Goal: Information Seeking & Learning: Learn about a topic

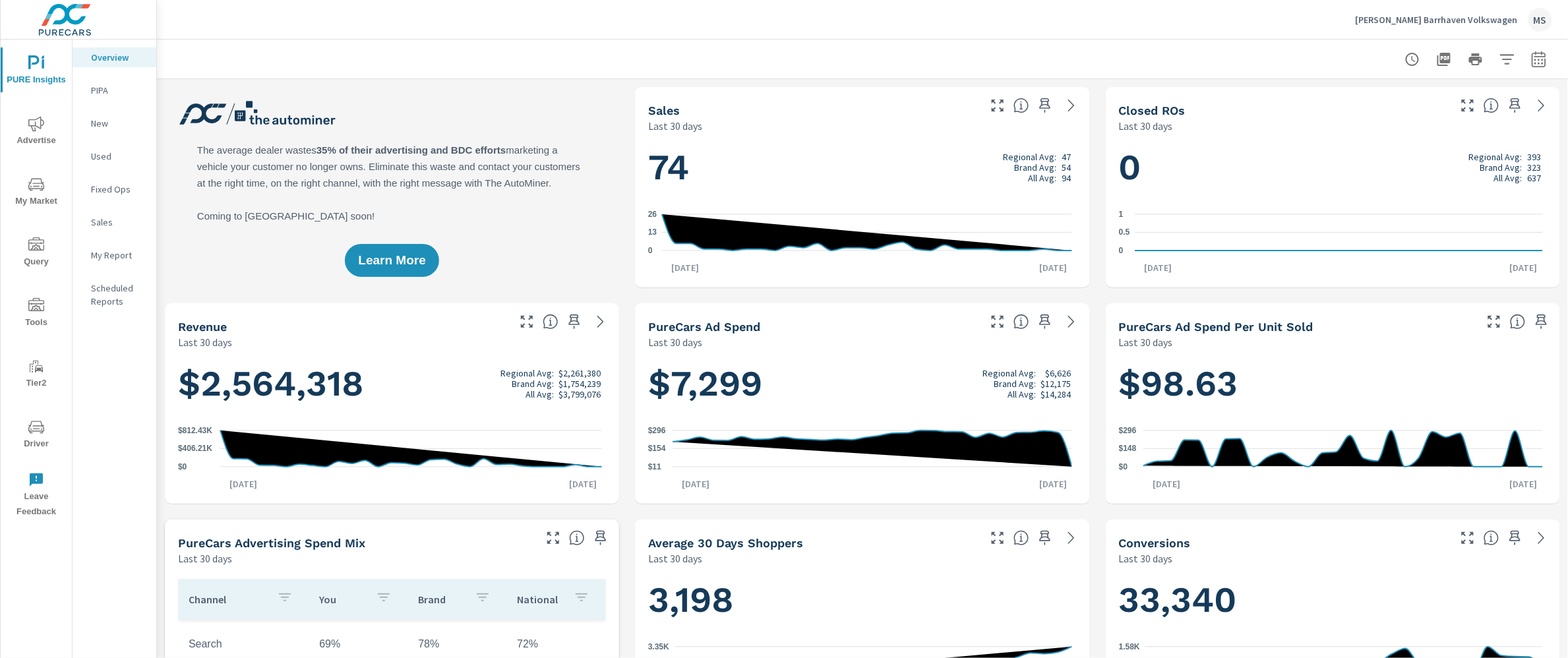
click at [1537, 31] on div "MS" at bounding box center [1541, 19] width 24 height 24
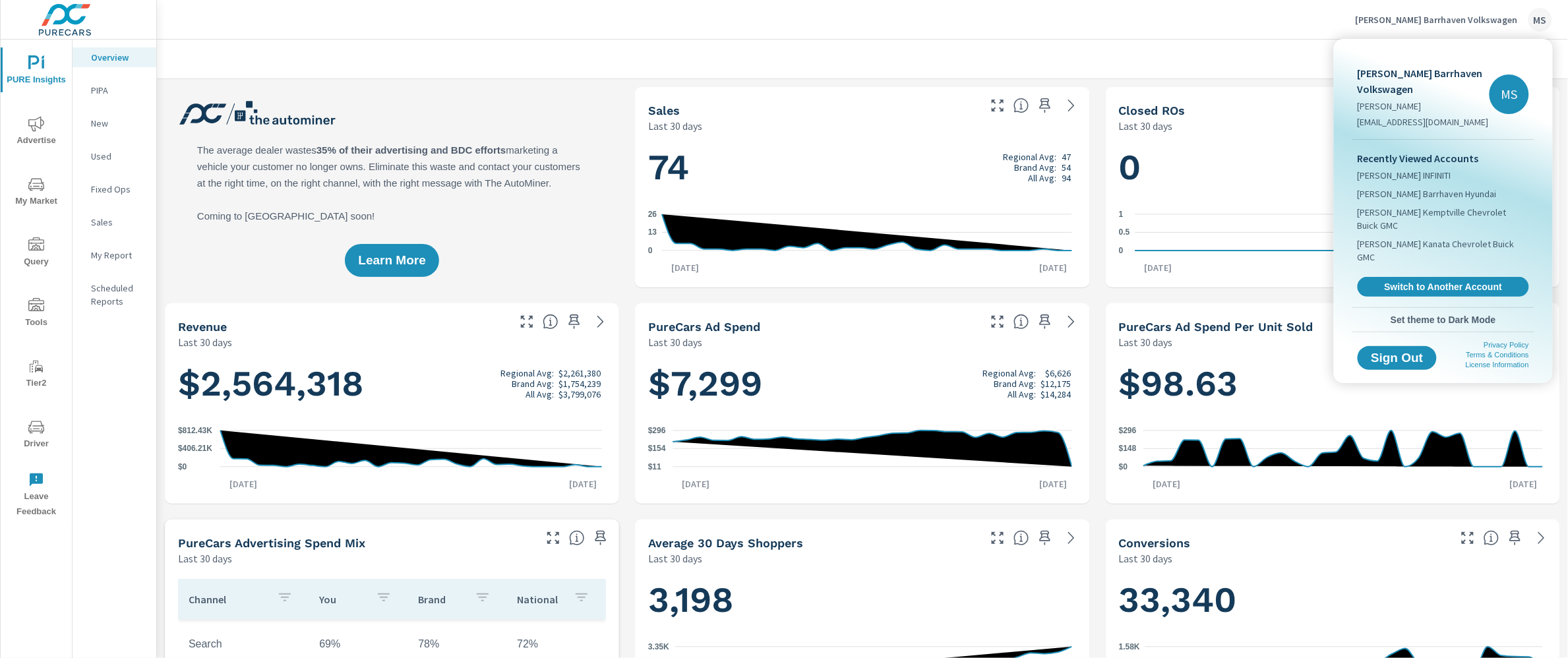
click at [1403, 281] on span "Switch to Another Account" at bounding box center [1444, 287] width 157 height 12
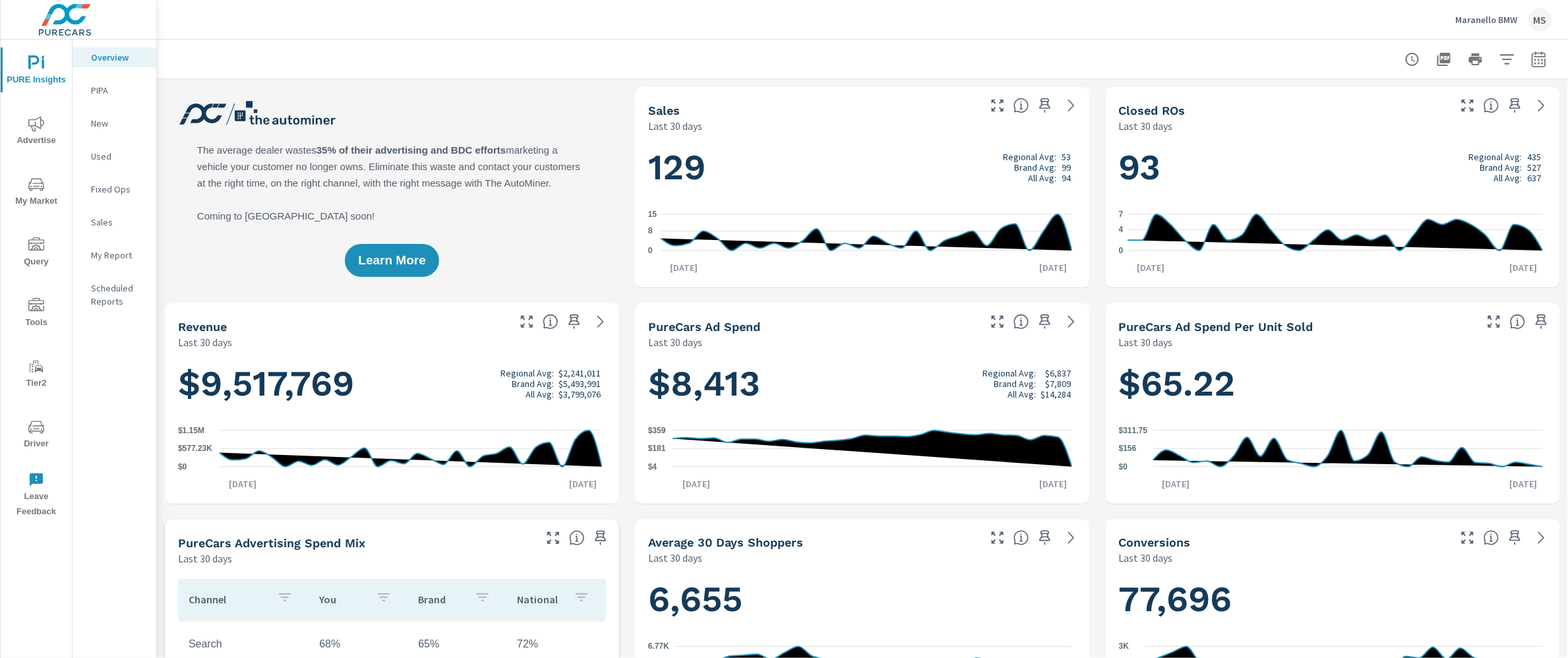
click at [1534, 54] on icon "button" at bounding box center [1539, 58] width 14 height 16
click at [1437, 103] on select "Custom Yesterday Last week Last 7 days Last 14 days Last 30 days Last 45 days L…" at bounding box center [1421, 114] width 132 height 27
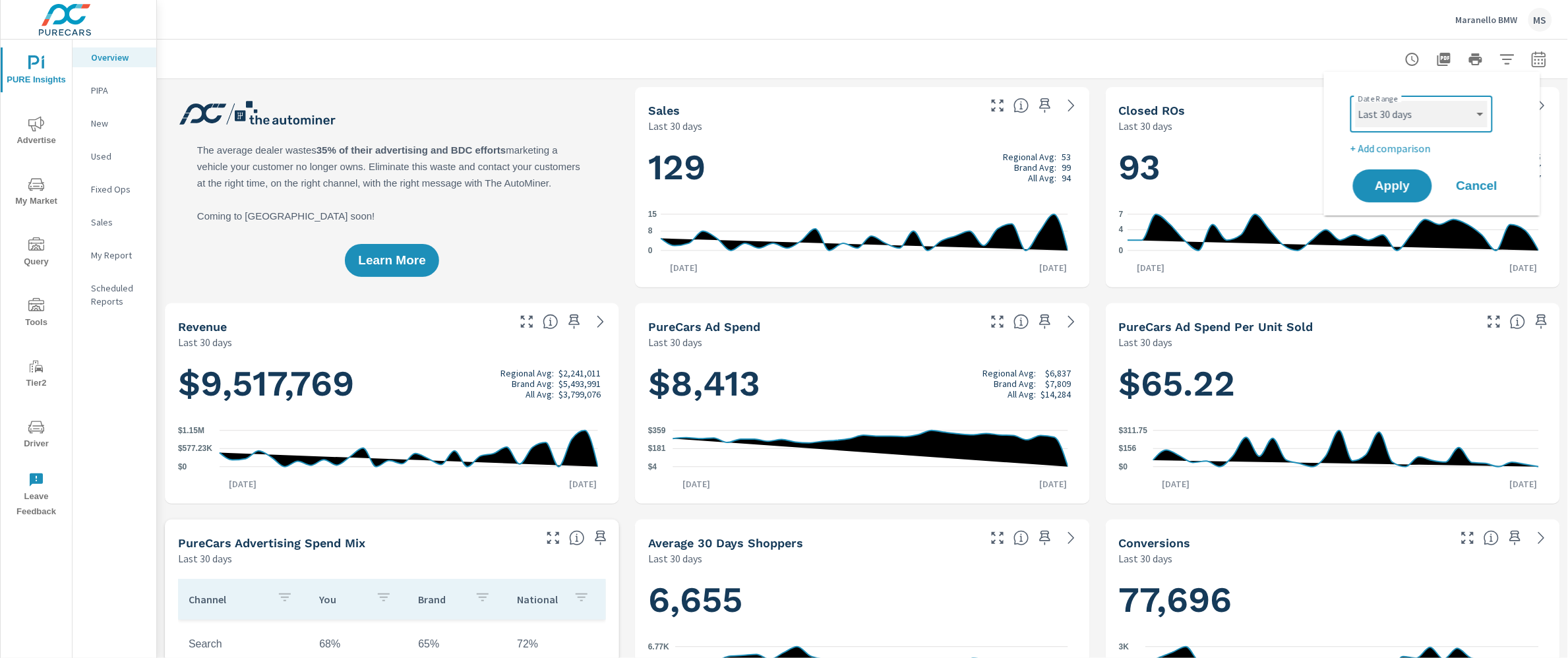
click at [1356, 101] on select "Custom Yesterday Last week Last 7 days Last 14 days Last 30 days Last 45 days L…" at bounding box center [1421, 114] width 132 height 27
select select "Last month"
click at [1434, 105] on select "Custom Yesterday Last week Last 7 days Last 14 days Last 30 days Last 45 days L…" at bounding box center [1421, 114] width 132 height 27
click at [1356, 101] on select "Custom Yesterday Last week Last 7 days Last 14 days Last 30 days Last 45 days L…" at bounding box center [1421, 114] width 132 height 27
click at [1388, 149] on p "+ Add comparison" at bounding box center [1434, 148] width 169 height 16
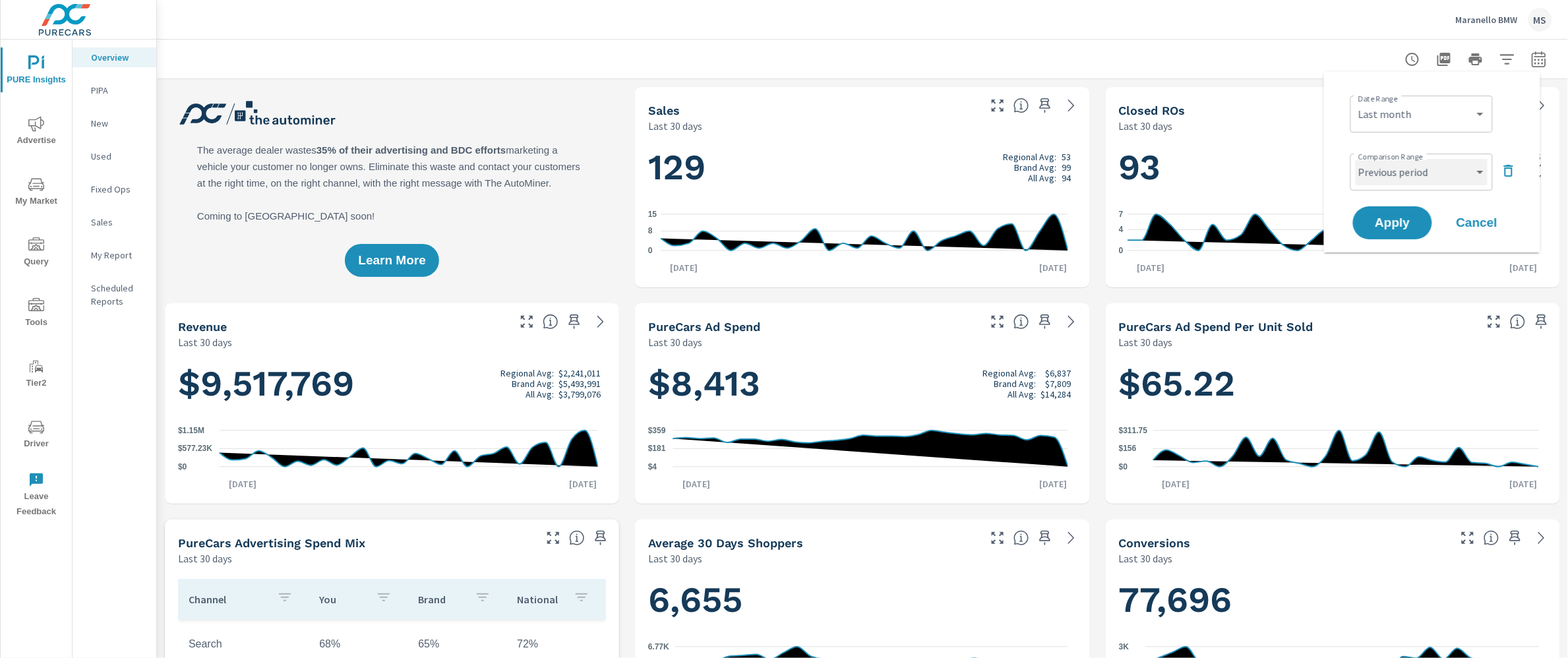
click at [1399, 176] on select "Custom Previous period Previous month Previous year" at bounding box center [1421, 172] width 132 height 27
click at [1356, 159] on select "Custom Previous period Previous month Previous year" at bounding box center [1421, 172] width 132 height 27
select select "Previous month"
click at [1388, 223] on span "Apply" at bounding box center [1392, 223] width 54 height 12
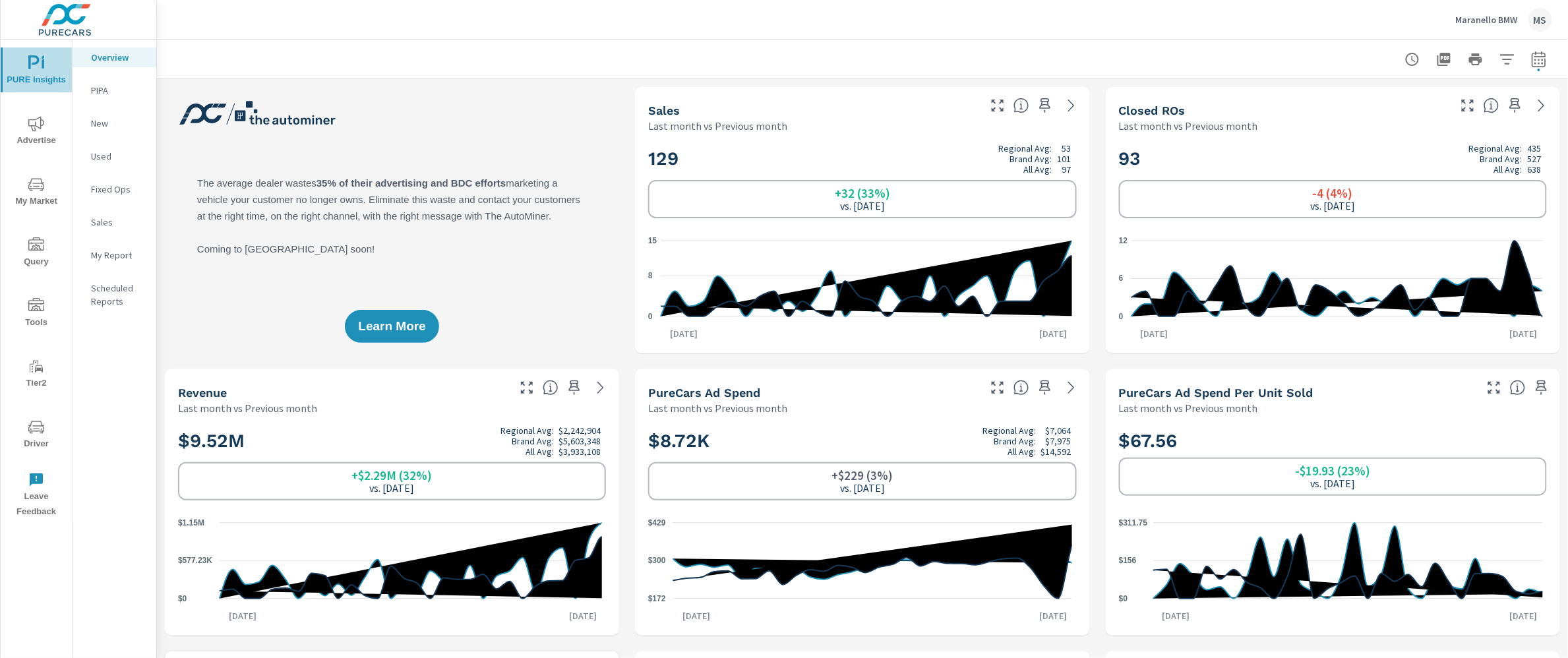
click at [36, 70] on icon "nav menu" at bounding box center [36, 63] width 16 height 16
click at [35, 131] on icon "nav menu" at bounding box center [36, 124] width 16 height 16
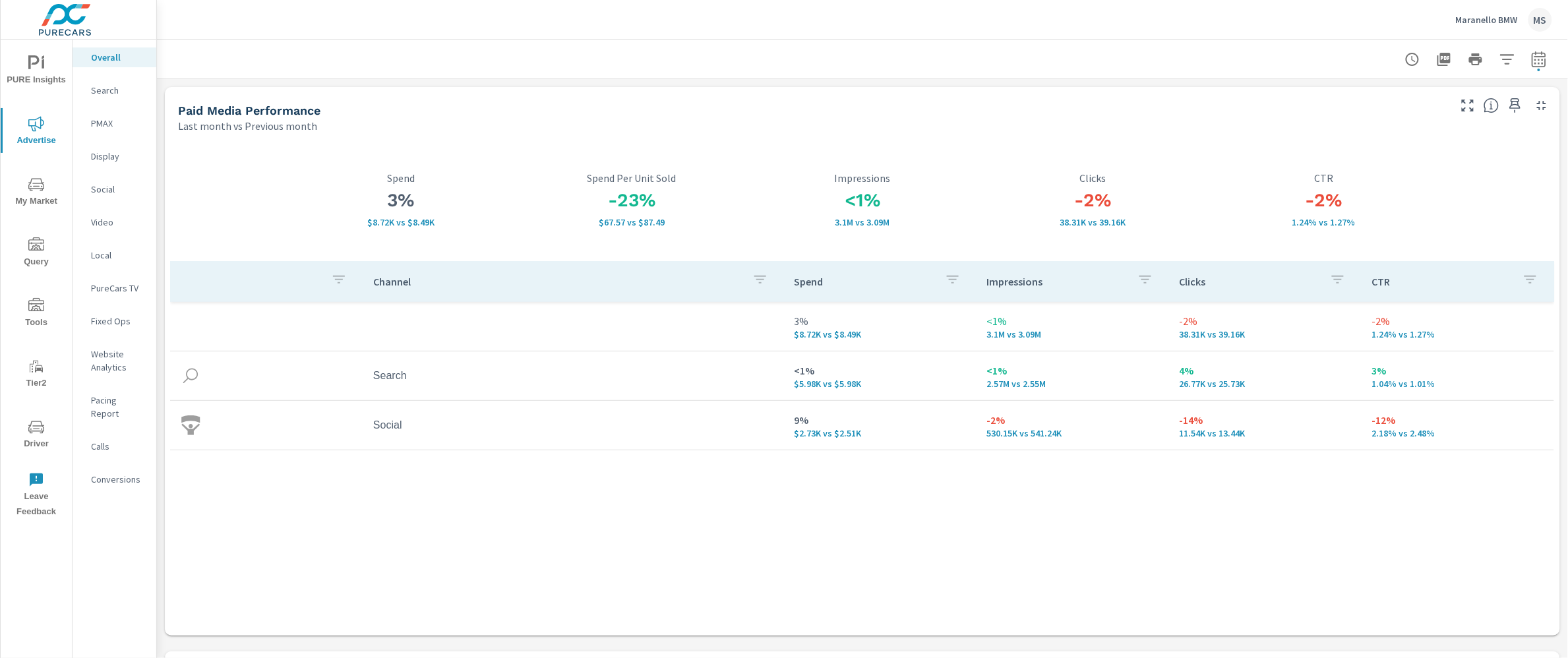
click at [124, 360] on p "Website Analytics" at bounding box center [118, 360] width 55 height 27
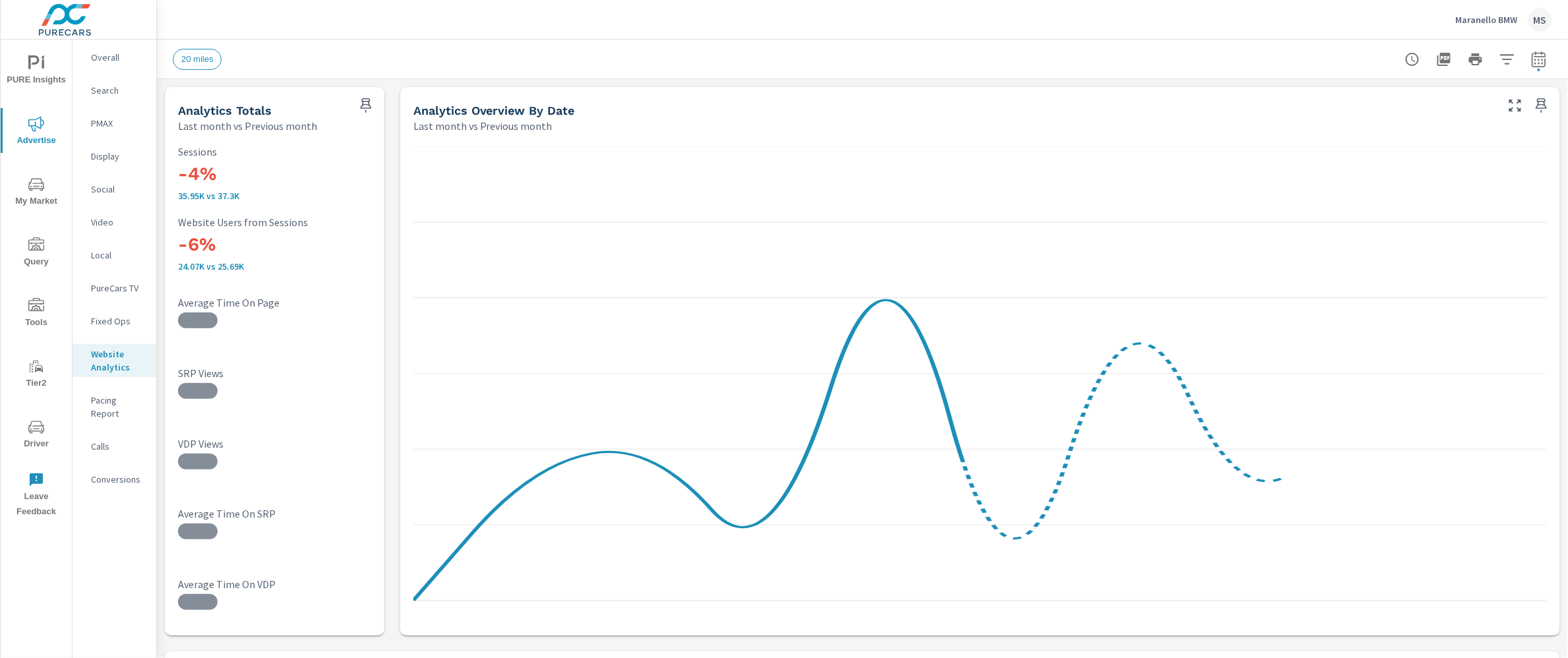
click at [1507, 62] on button "button" at bounding box center [1508, 59] width 27 height 27
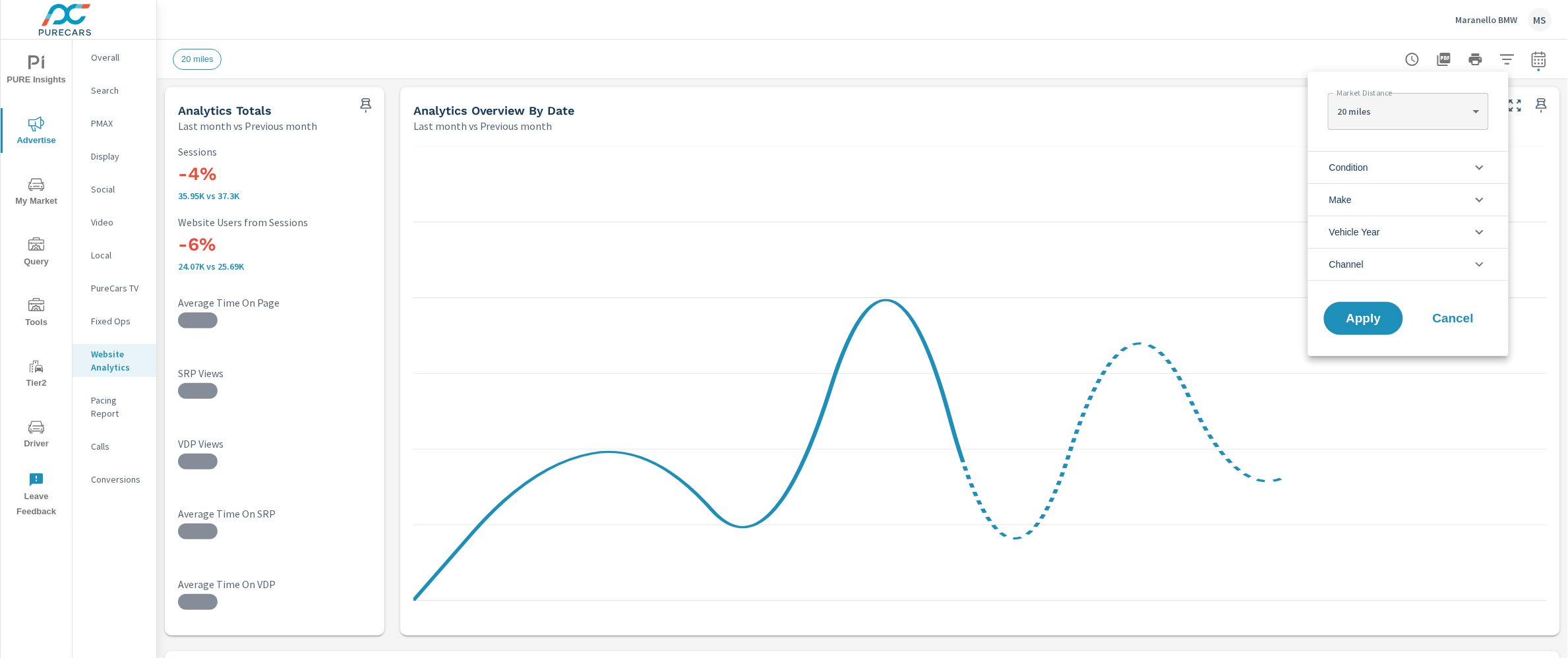
click at [1431, 266] on li "Channel" at bounding box center [1408, 264] width 201 height 33
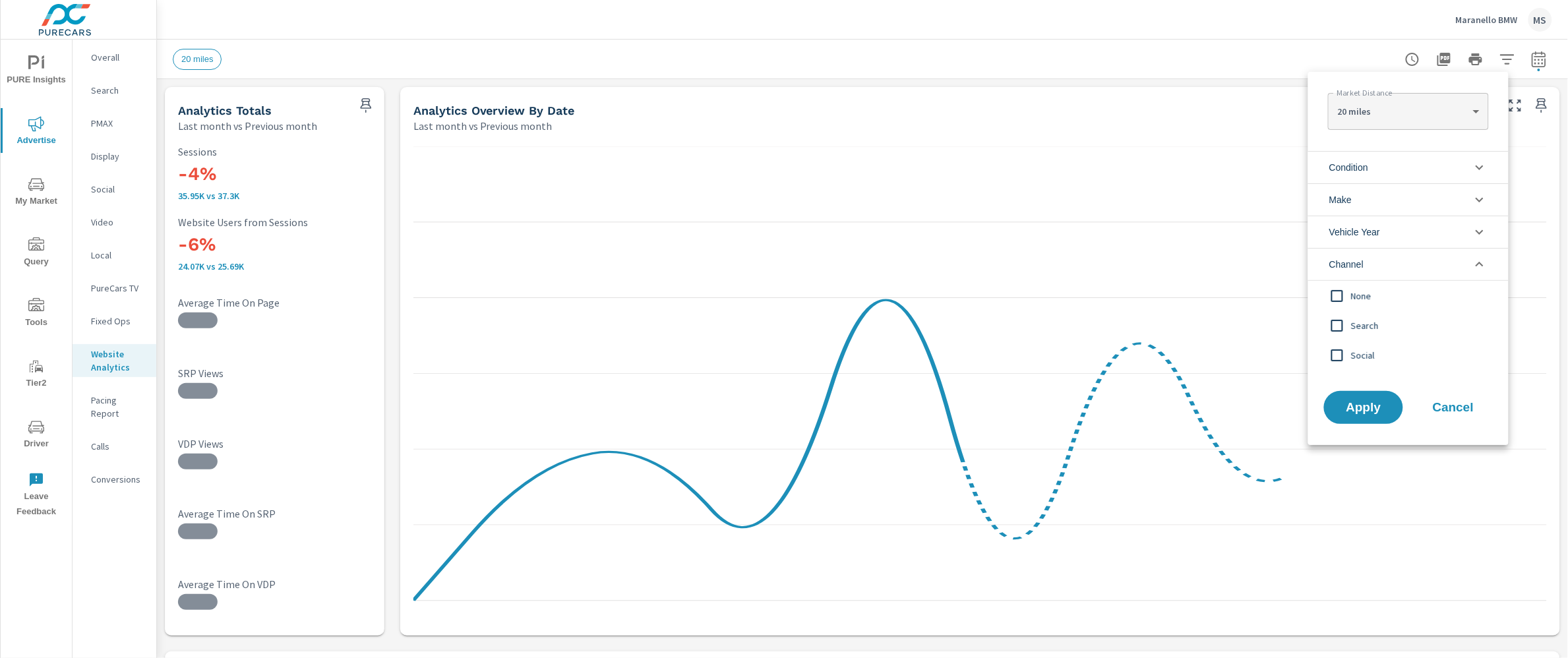
click at [1370, 326] on span "Search" at bounding box center [1423, 325] width 144 height 16
click at [1365, 356] on span "Social" at bounding box center [1423, 355] width 144 height 16
click at [1355, 418] on button "Apply" at bounding box center [1363, 407] width 82 height 34
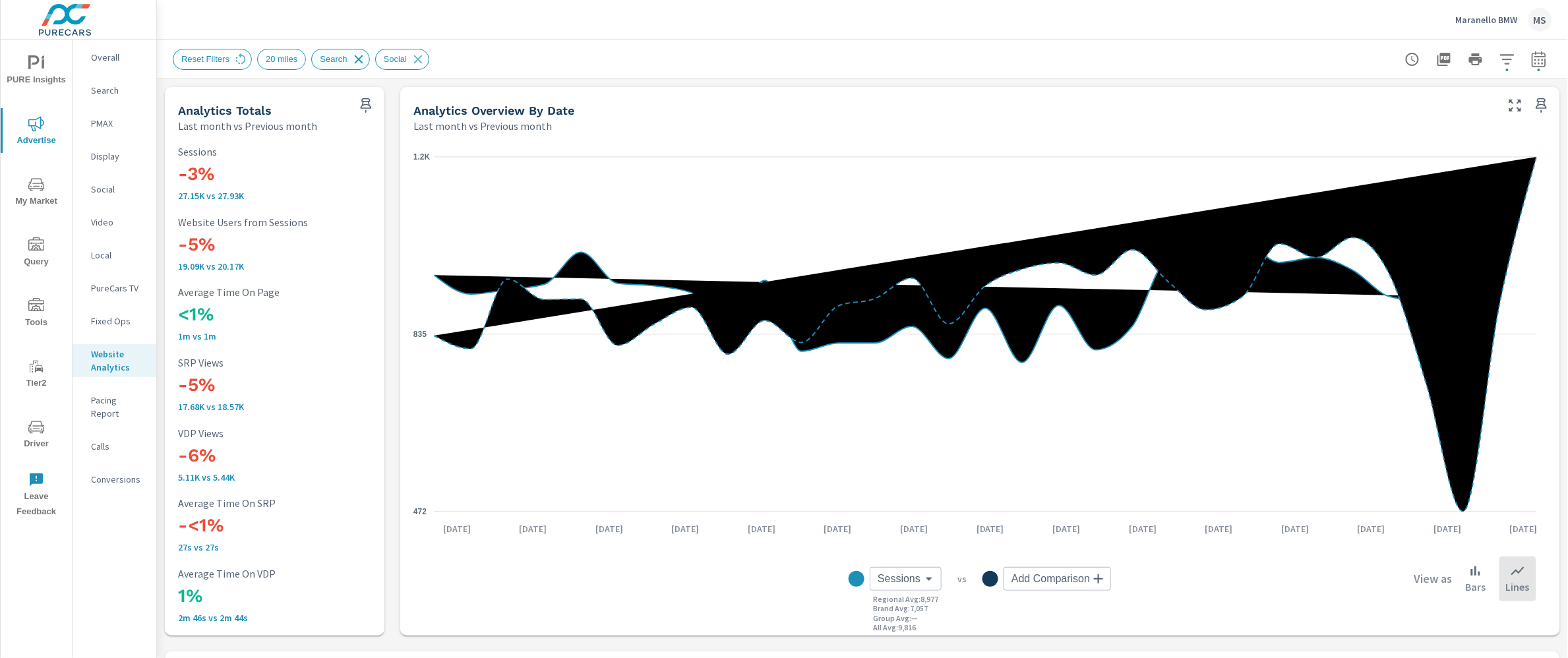
click at [364, 61] on icon at bounding box center [358, 59] width 15 height 15
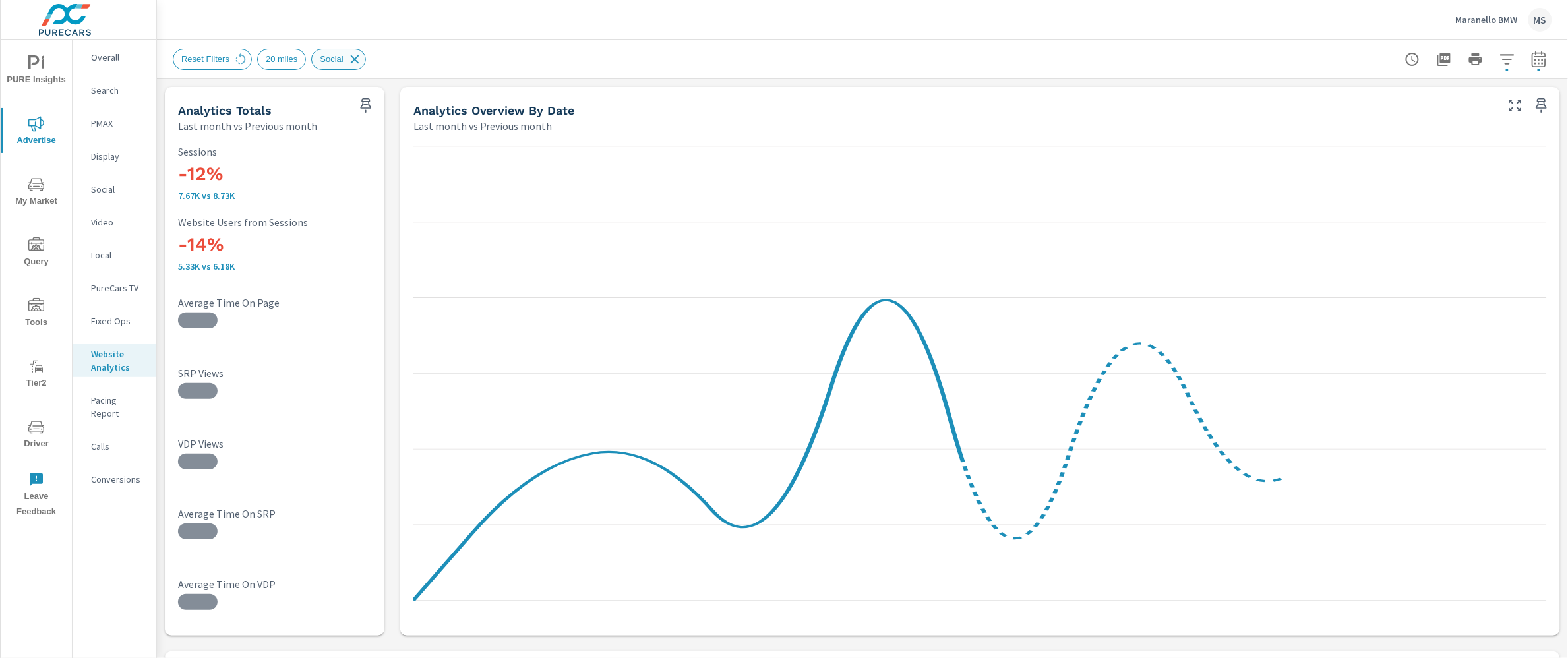
click at [355, 58] on icon at bounding box center [354, 59] width 15 height 15
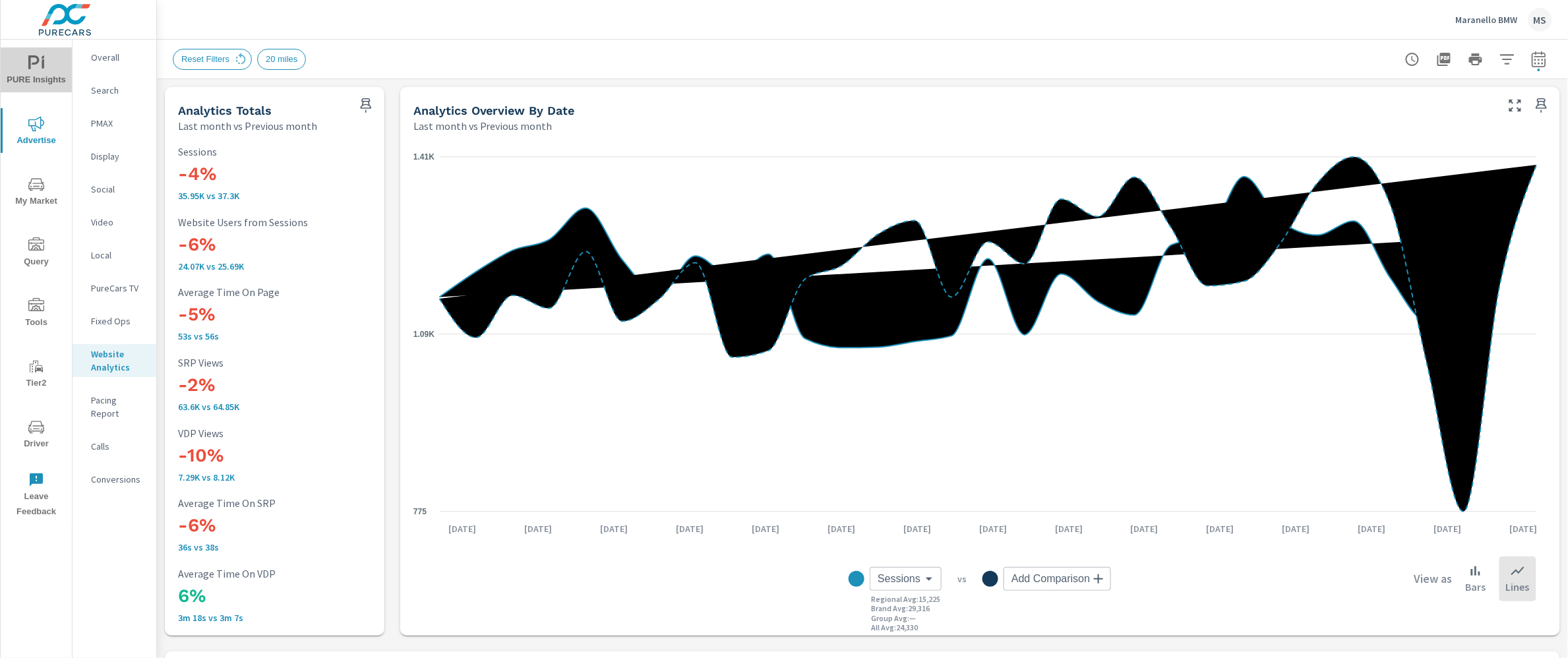
click at [31, 65] on icon "nav menu" at bounding box center [36, 63] width 16 height 16
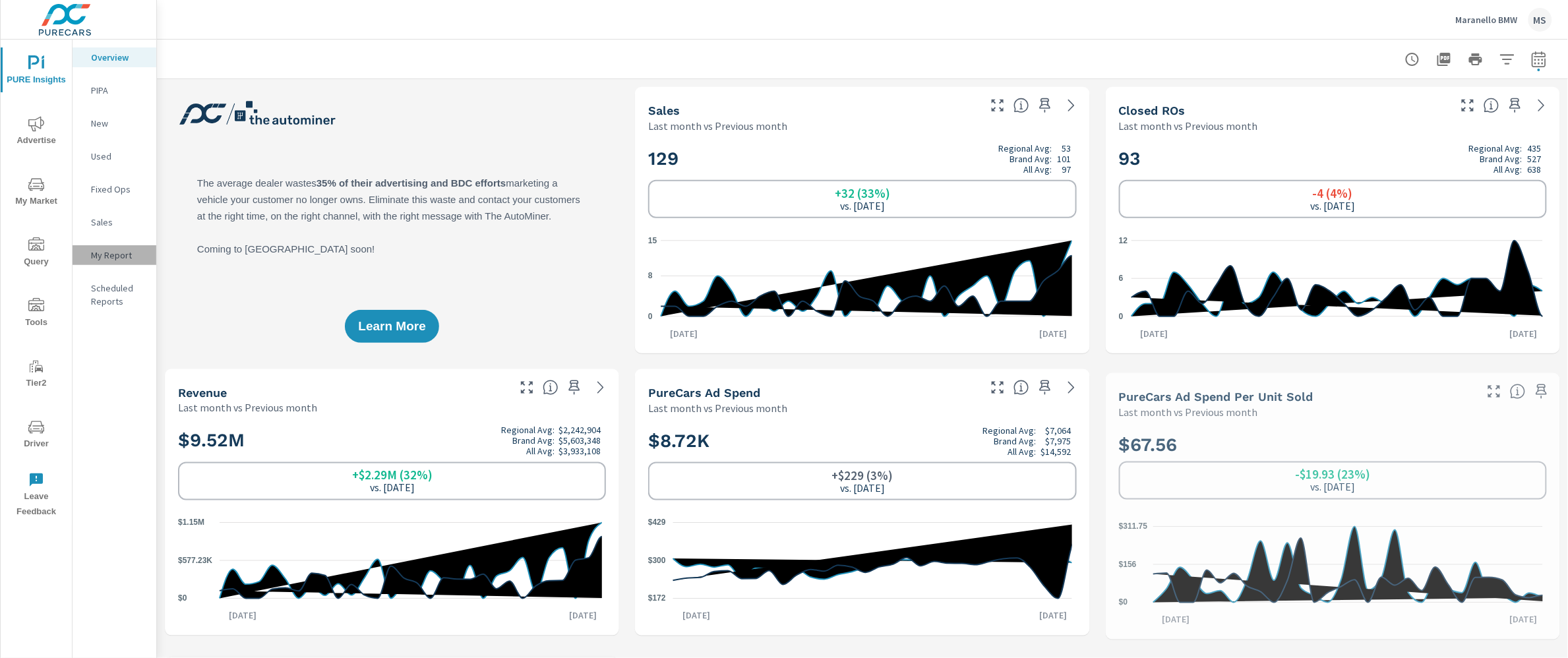
click at [119, 246] on div "My Report" at bounding box center [115, 255] width 84 height 20
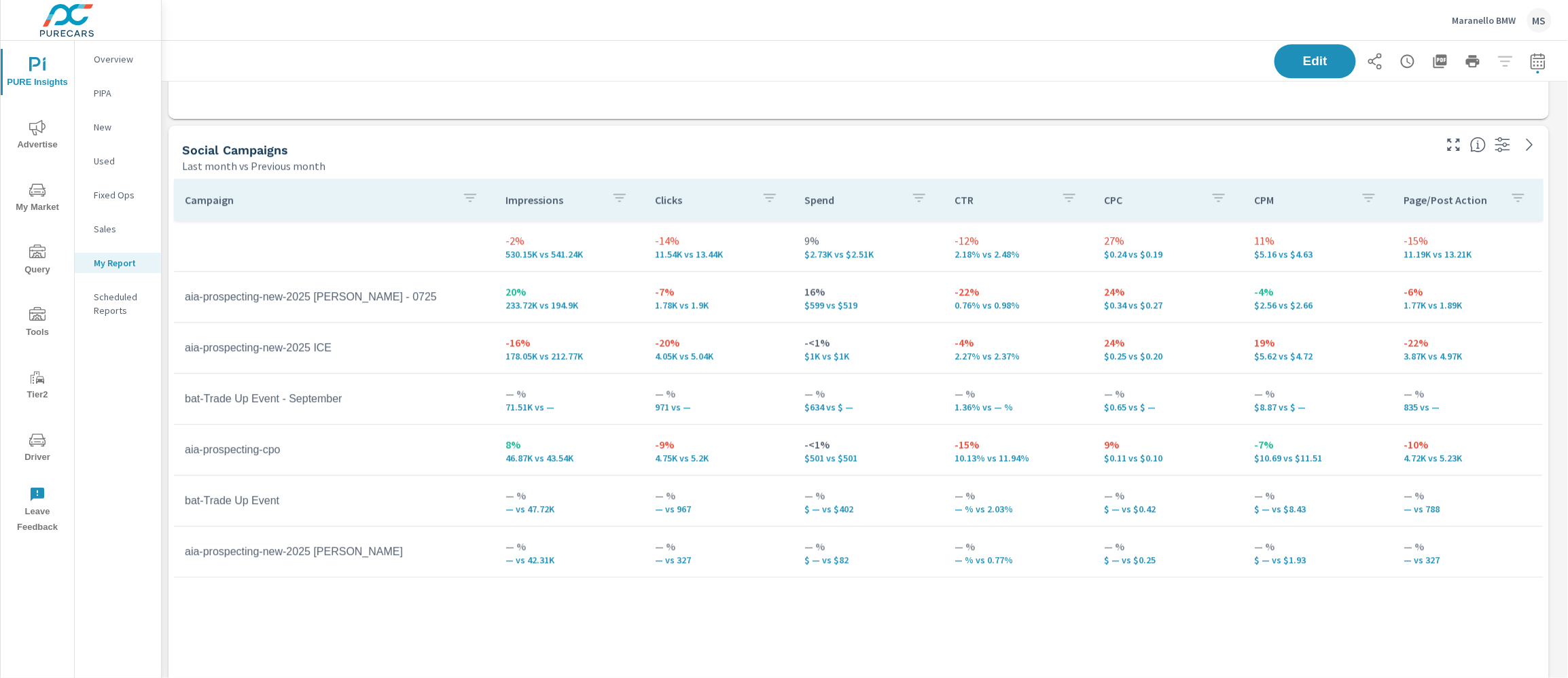
scroll to position [1513, 0]
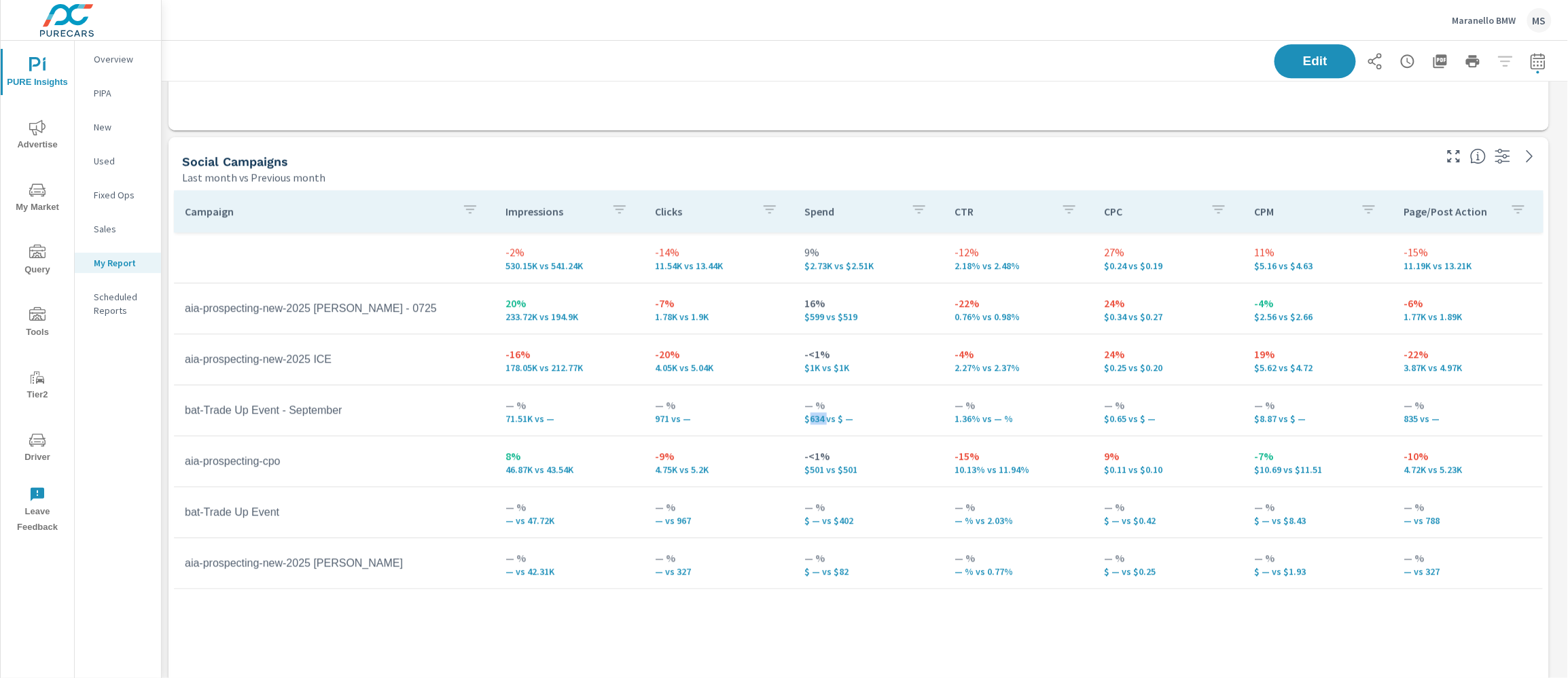
drag, startPoint x: 810, startPoint y: 418, endPoint x: 827, endPoint y: 416, distance: 17.1
click at [827, 416] on p "$634 vs $ —" at bounding box center [869, 418] width 127 height 11
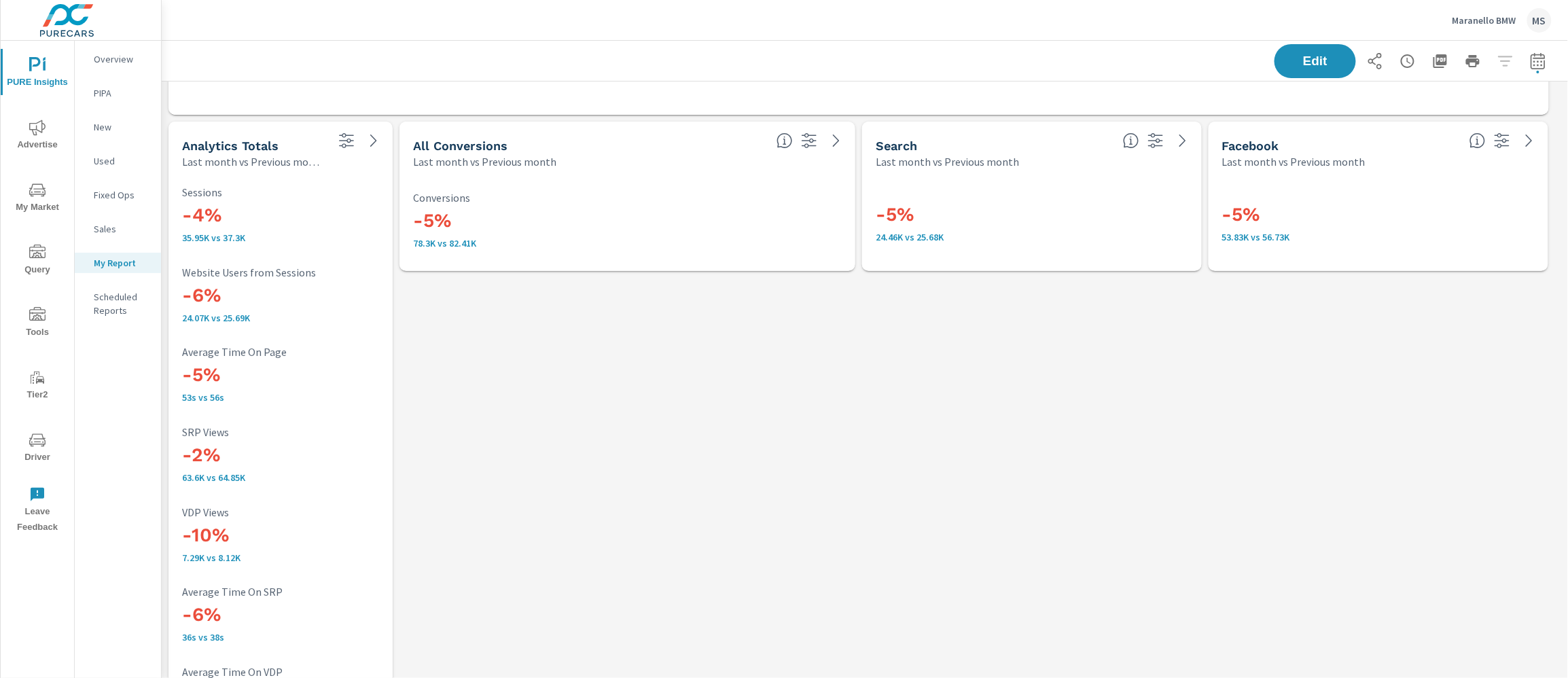
scroll to position [2143, 0]
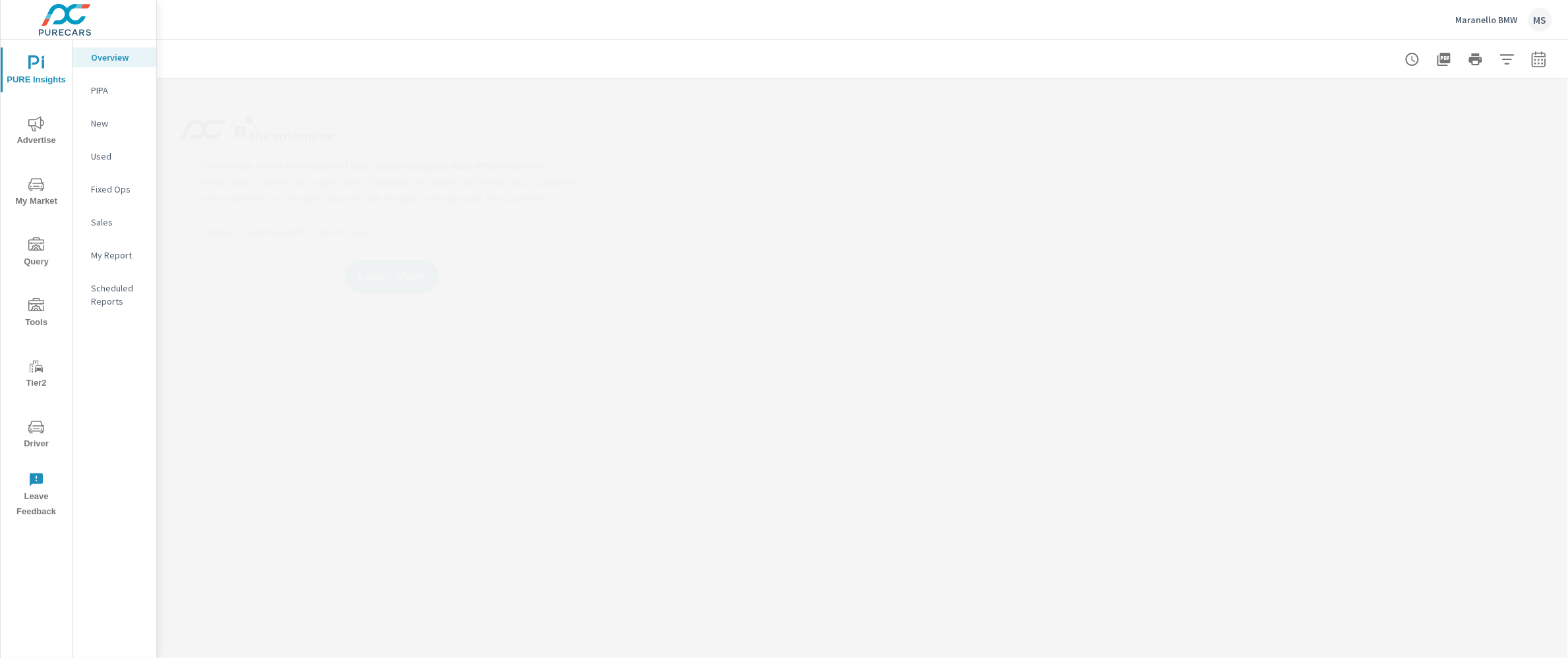
click at [1537, 24] on div "MS" at bounding box center [1541, 19] width 24 height 24
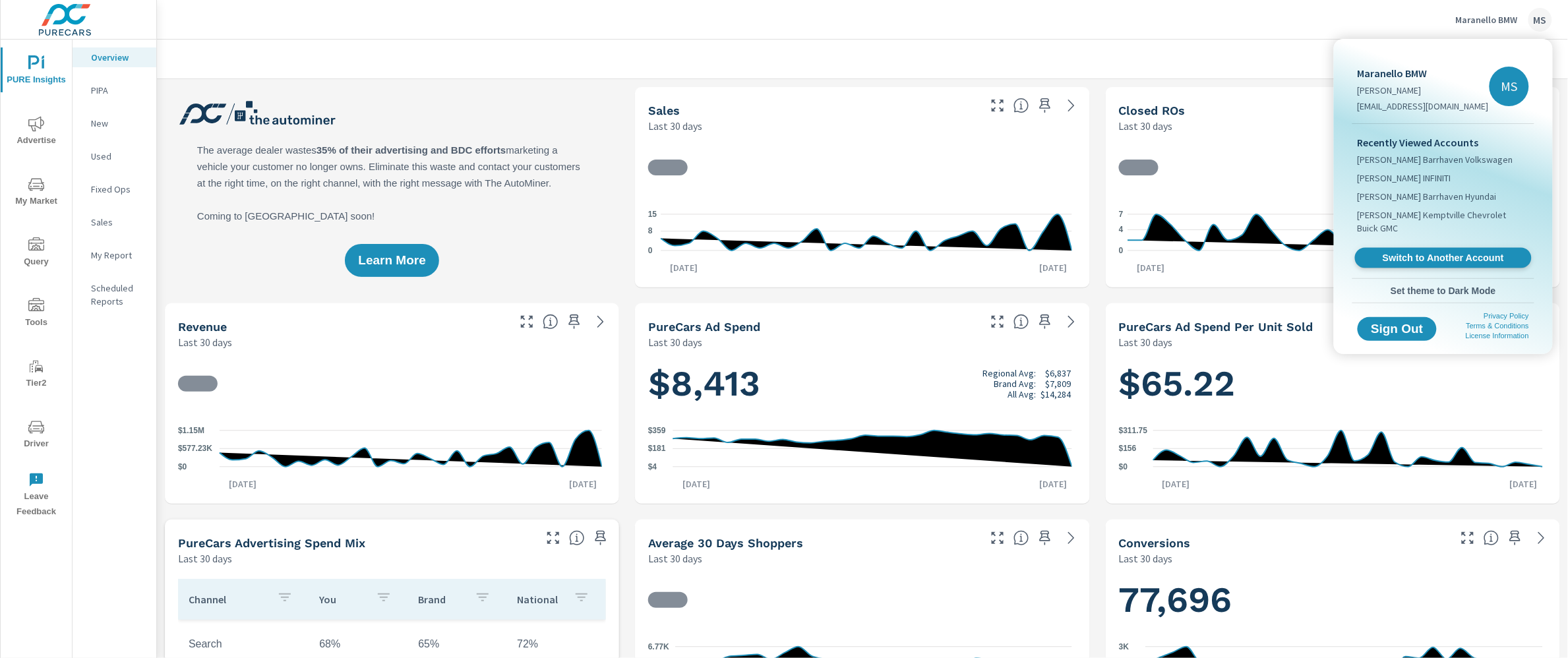
click at [1404, 252] on span "Switch to Another Account" at bounding box center [1444, 258] width 162 height 12
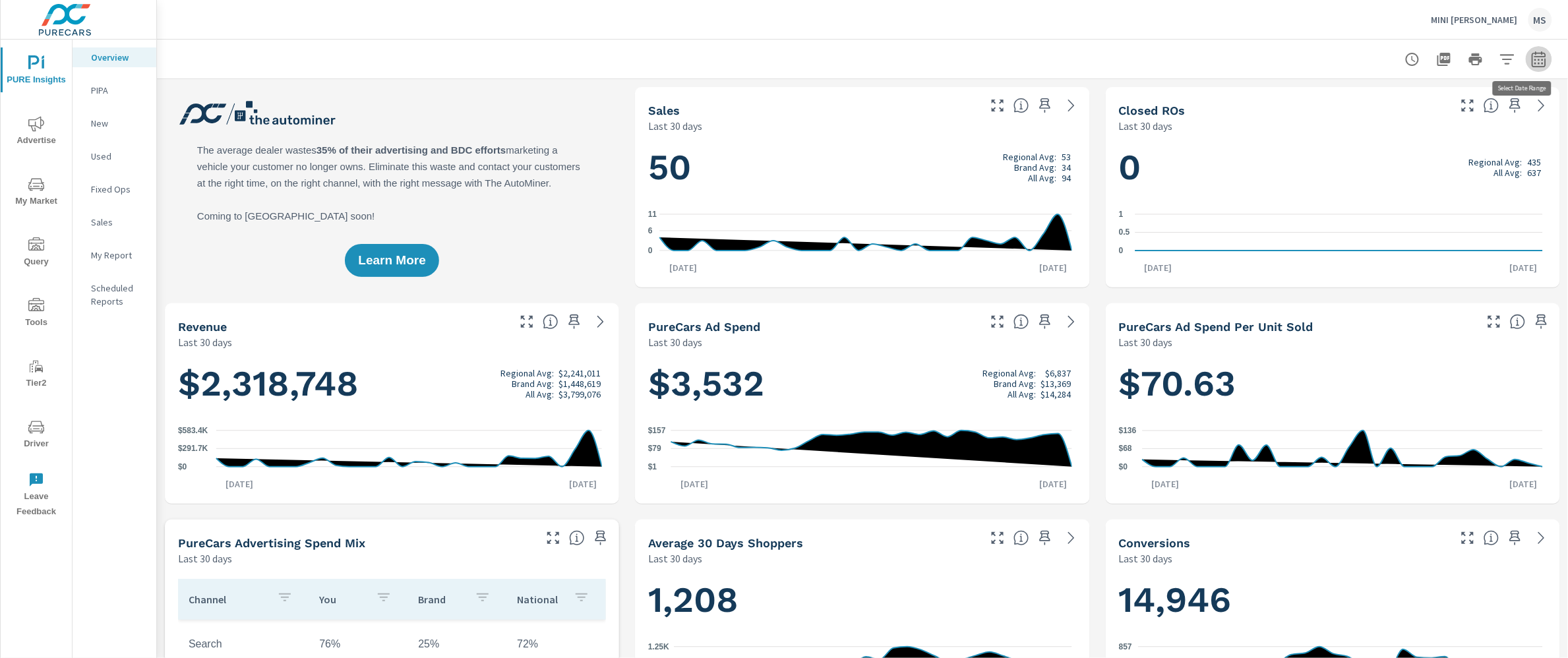
click at [1531, 62] on icon "button" at bounding box center [1539, 59] width 16 height 16
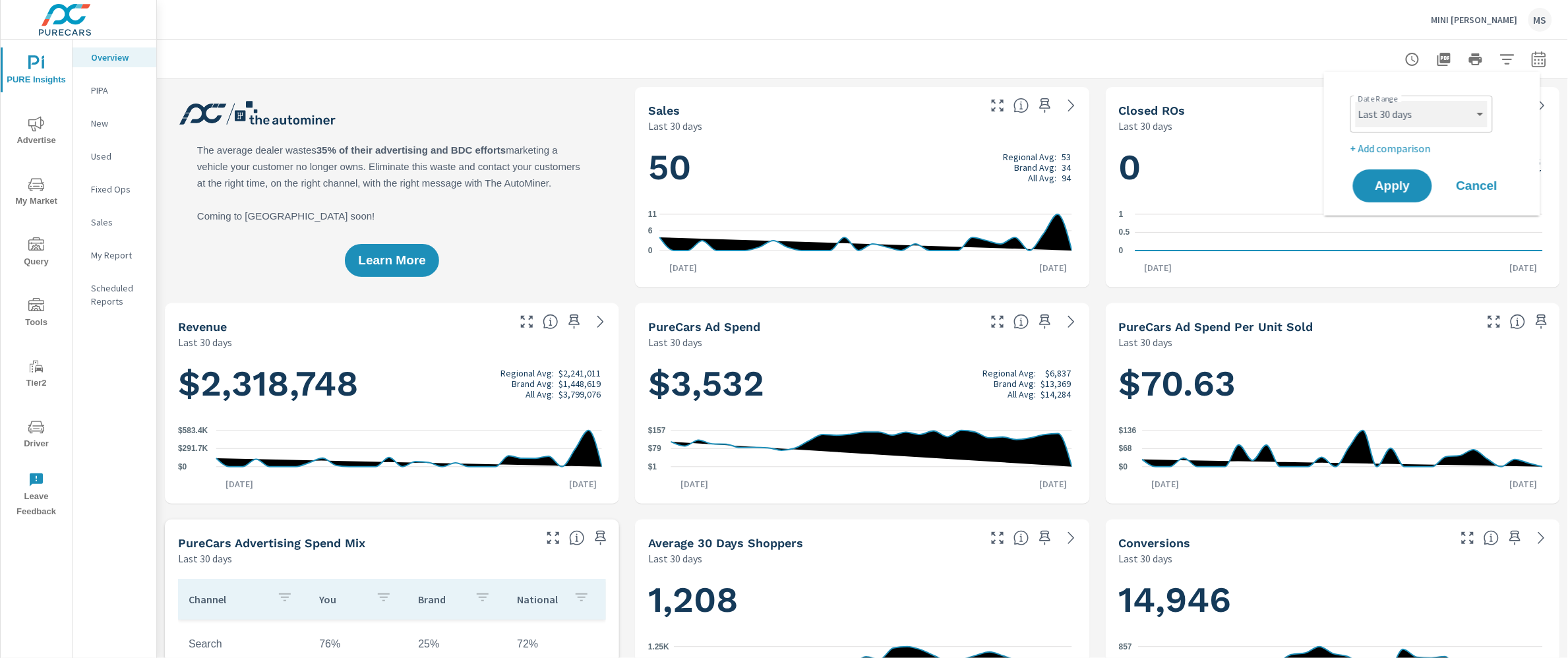
click at [1433, 123] on select "Custom Yesterday Last week Last 7 days Last 14 days Last 30 days Last 45 days L…" at bounding box center [1421, 114] width 132 height 27
click at [1356, 101] on select "Custom Yesterday Last week Last 7 days Last 14 days Last 30 days Last 45 days L…" at bounding box center [1421, 114] width 132 height 27
select select "Last month"
click at [1401, 146] on p "+ Add comparison" at bounding box center [1434, 148] width 169 height 16
click at [1403, 176] on select "Custom Previous period Previous month Previous year" at bounding box center [1421, 172] width 132 height 27
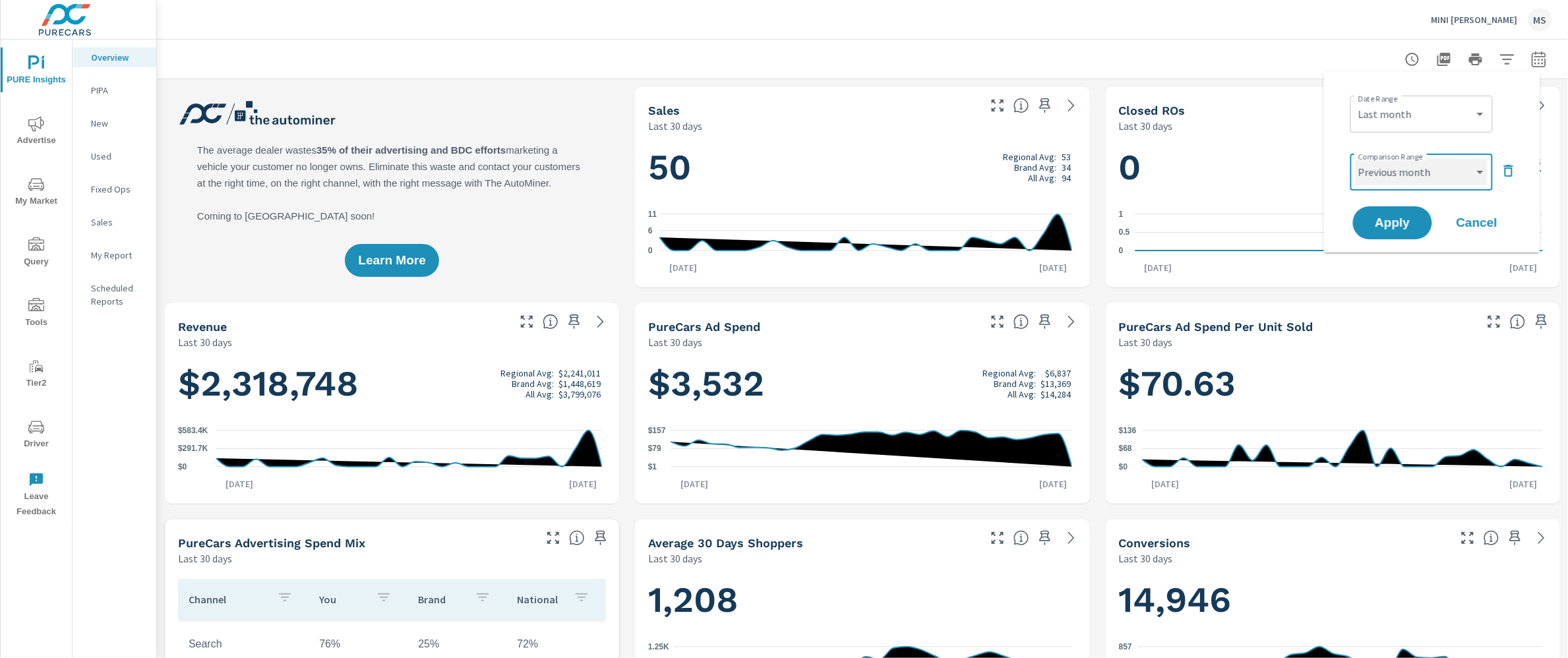
click at [1356, 159] on select "Custom Previous period Previous month Previous year" at bounding box center [1421, 172] width 132 height 27
select select "Previous month"
drag, startPoint x: 1403, startPoint y: 176, endPoint x: 1399, endPoint y: 218, distance: 42.2
click at [1399, 218] on span "Apply" at bounding box center [1392, 223] width 54 height 12
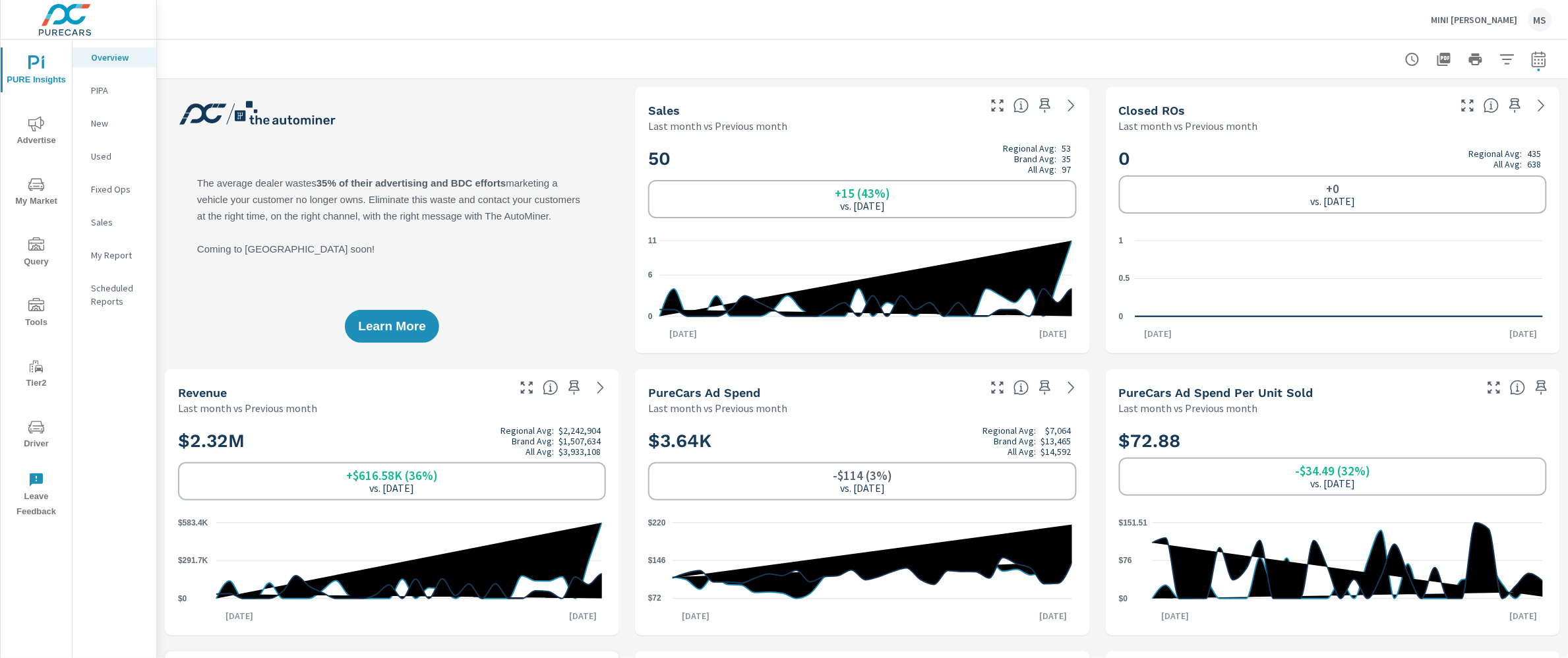
click at [60, 133] on span "Advertise" at bounding box center [36, 132] width 63 height 32
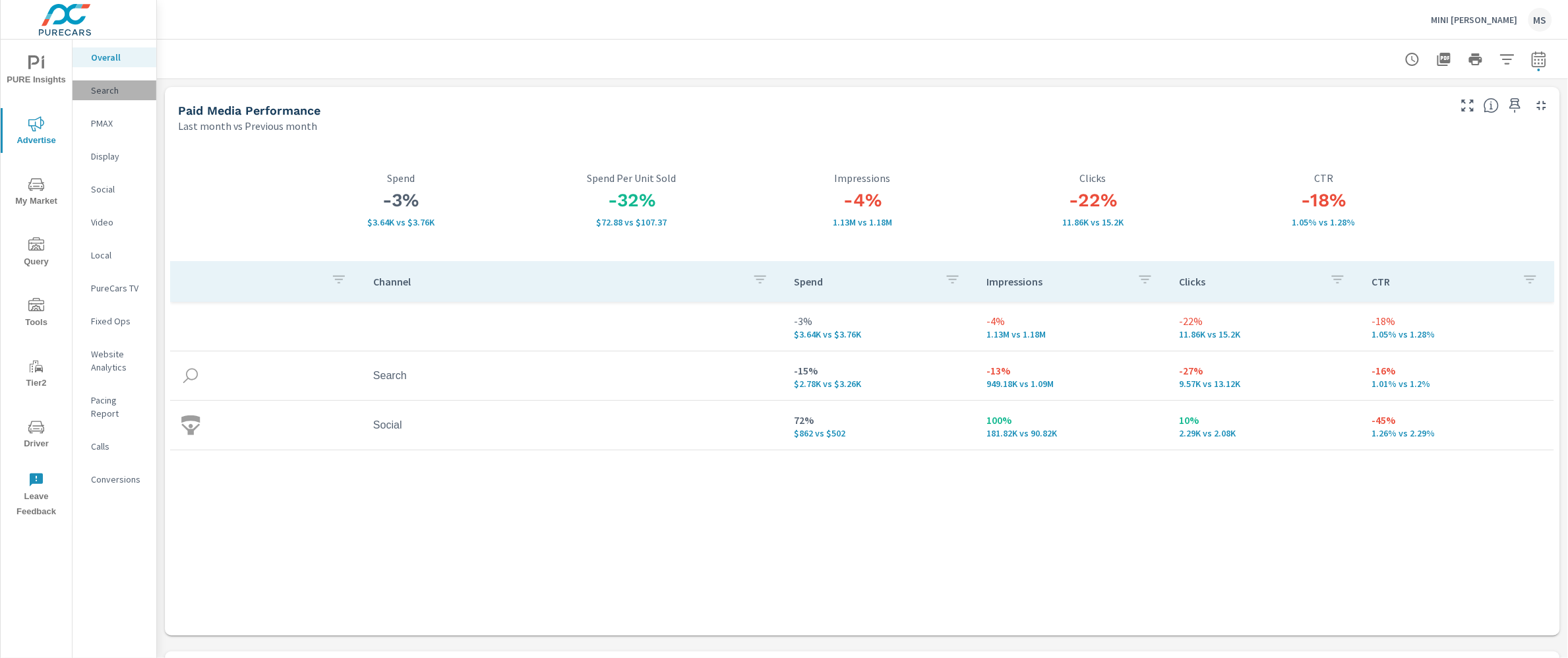
click at [85, 90] on div "Search" at bounding box center [115, 90] width 84 height 20
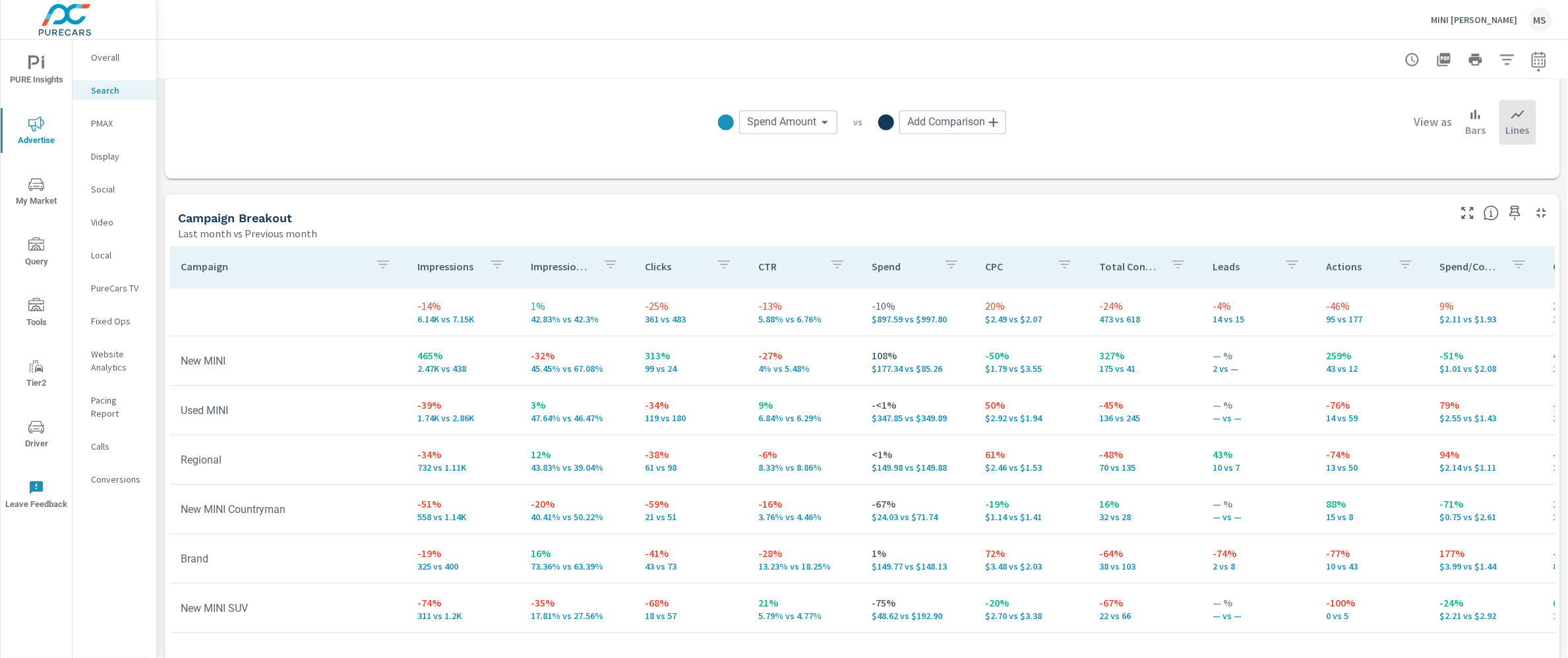
scroll to position [1173, 0]
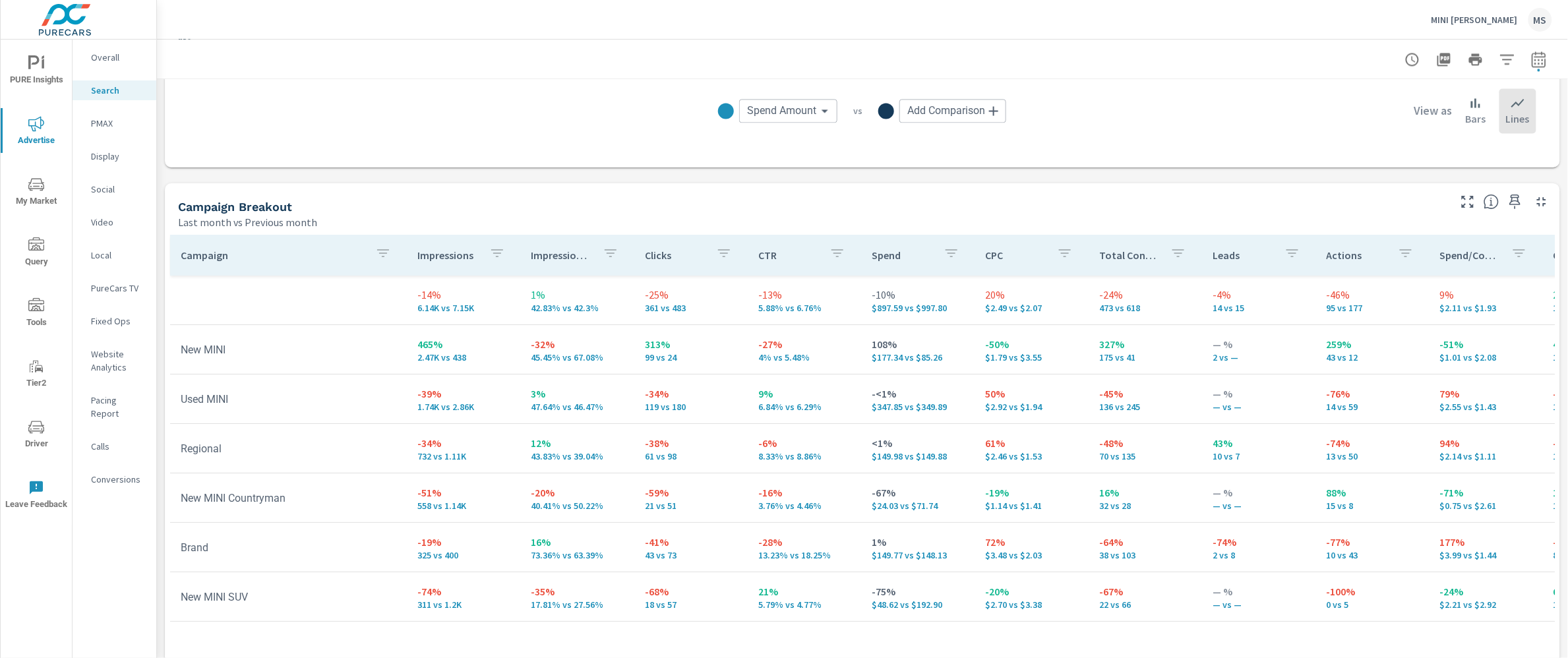
click at [115, 134] on nav "Overall Search PMAX Display Social Video Local PureCars TV Fixed Ops Website An…" at bounding box center [115, 273] width 84 height 468
click at [113, 126] on p "PMAX" at bounding box center [118, 123] width 55 height 13
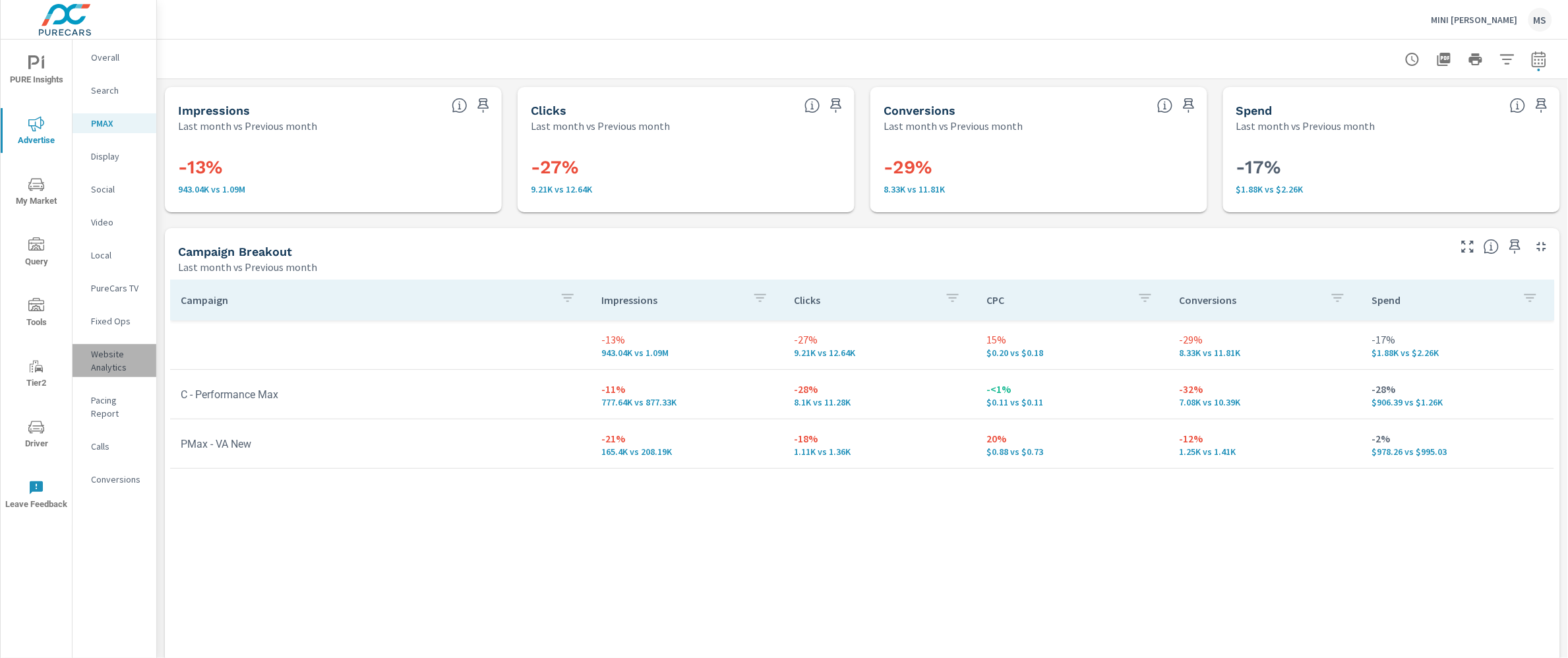
click at [115, 360] on p "Website Analytics" at bounding box center [118, 360] width 55 height 27
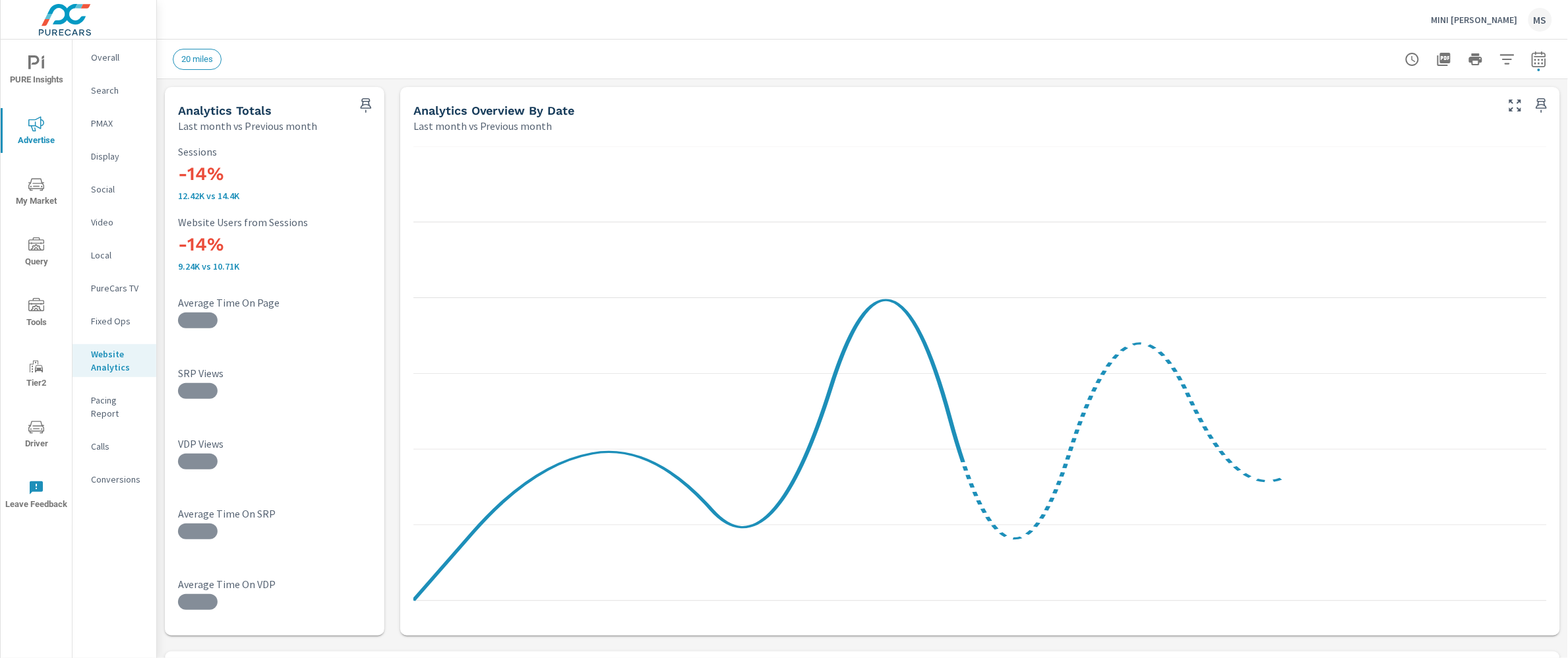
click at [103, 56] on p "Overall" at bounding box center [118, 56] width 55 height 13
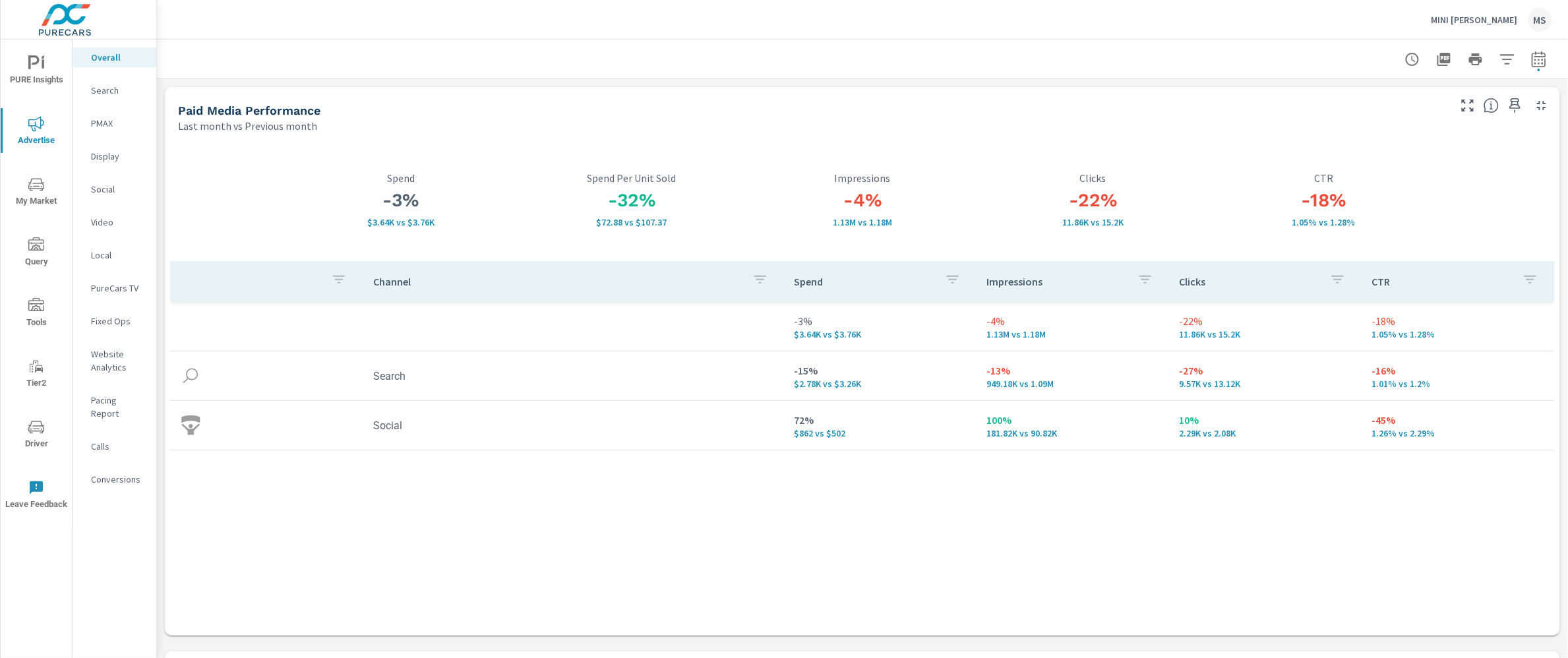
click at [108, 124] on p "PMAX" at bounding box center [118, 123] width 55 height 13
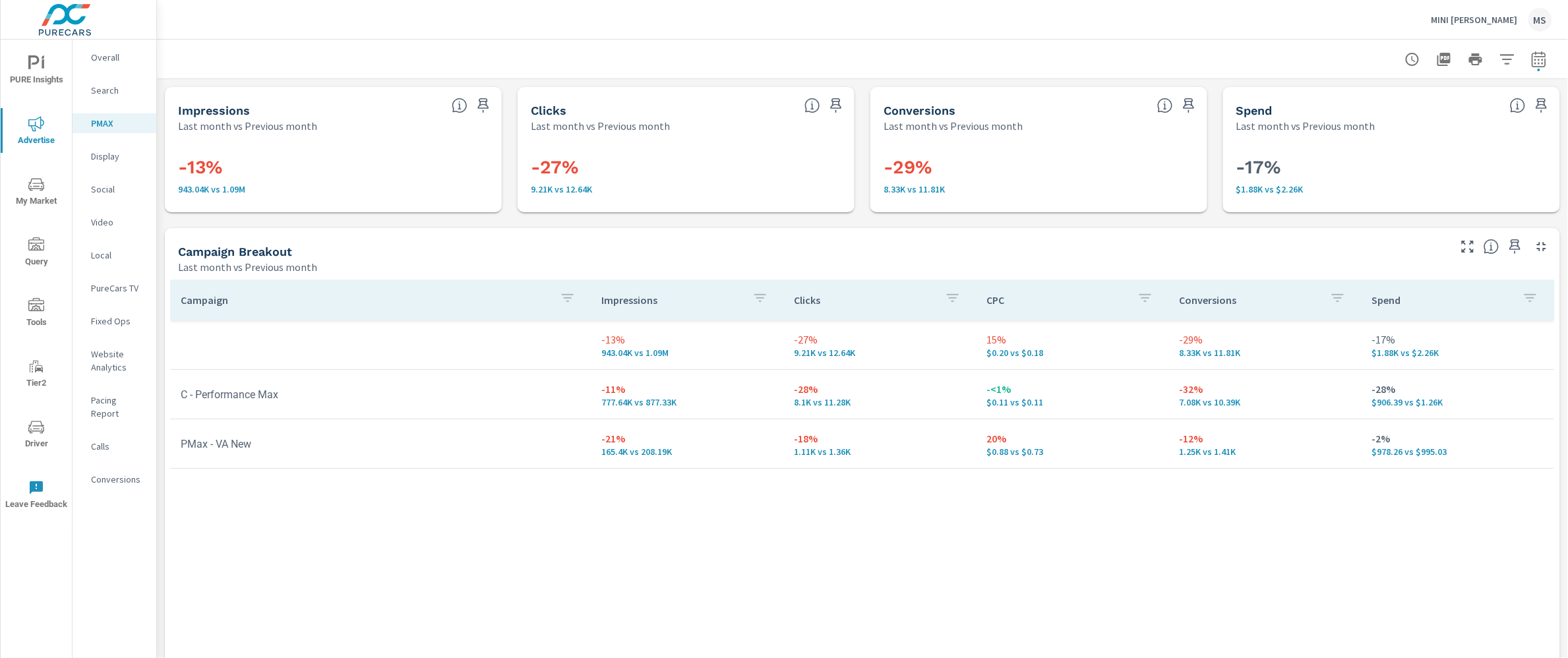
click at [103, 89] on p "Search" at bounding box center [118, 90] width 55 height 13
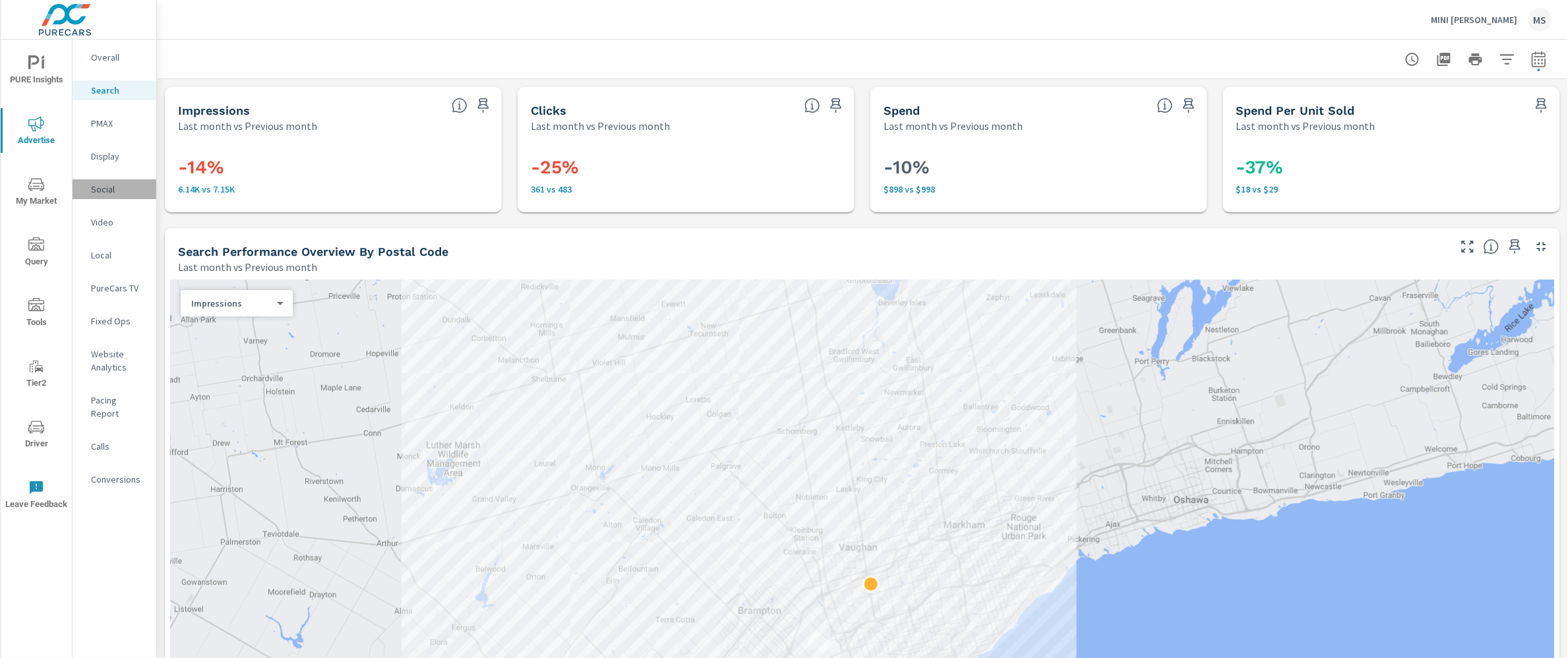
click at [109, 182] on p "Social" at bounding box center [118, 189] width 55 height 13
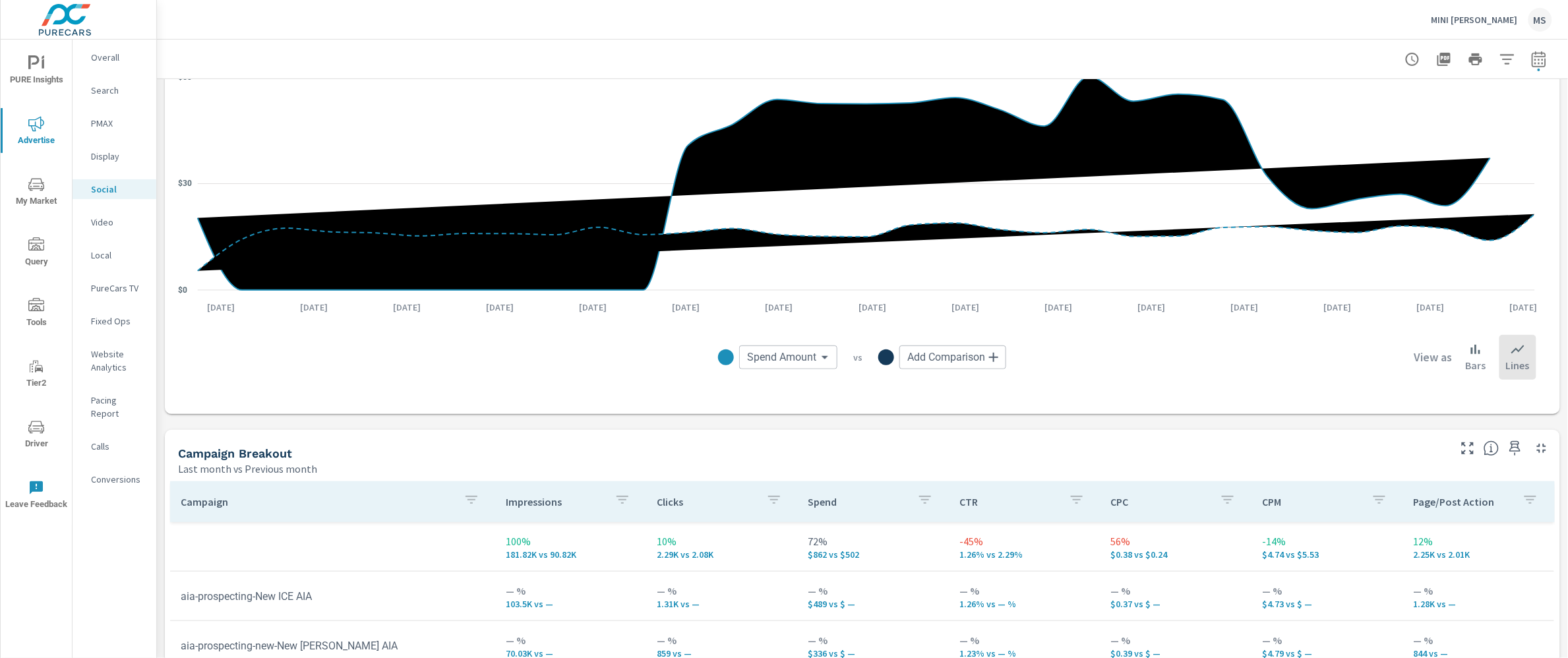
scroll to position [58, 0]
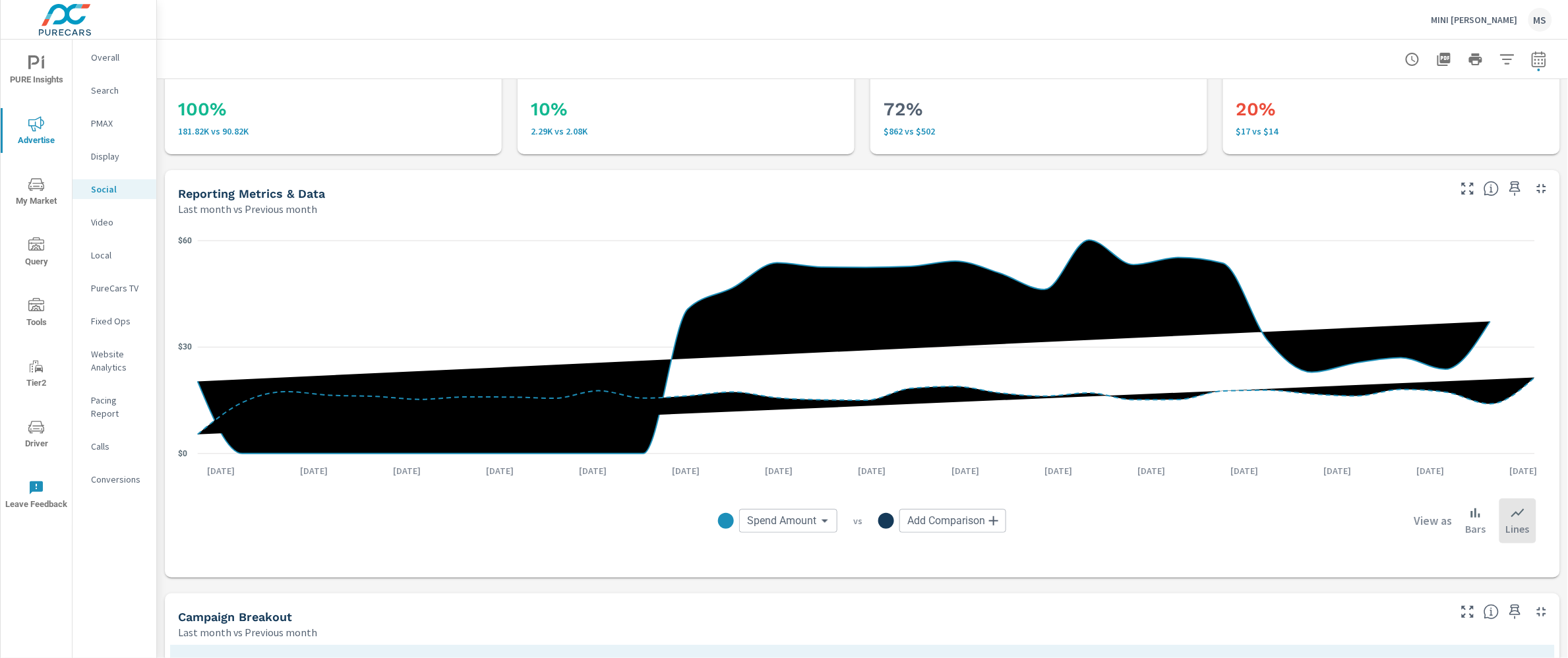
click at [106, 56] on p "Overall" at bounding box center [118, 56] width 55 height 13
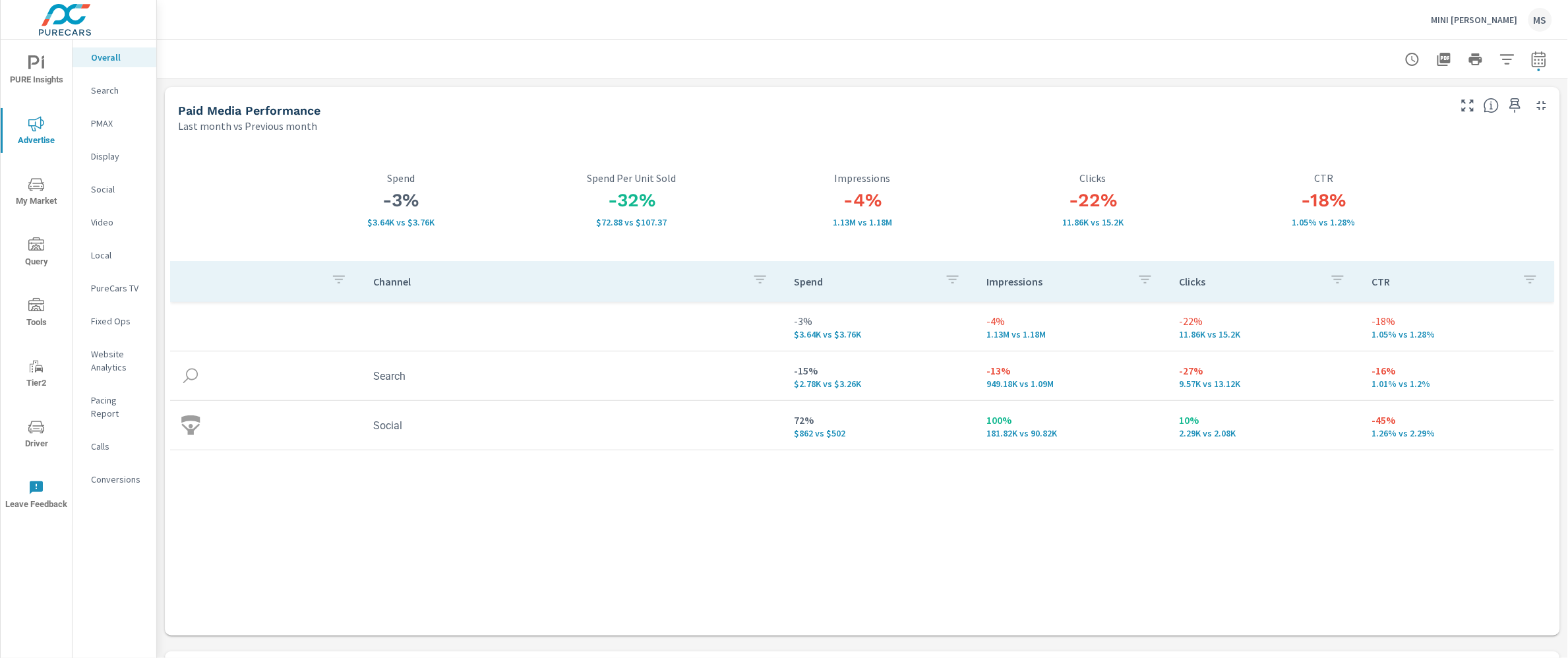
click at [34, 60] on icon "nav menu" at bounding box center [36, 63] width 16 height 16
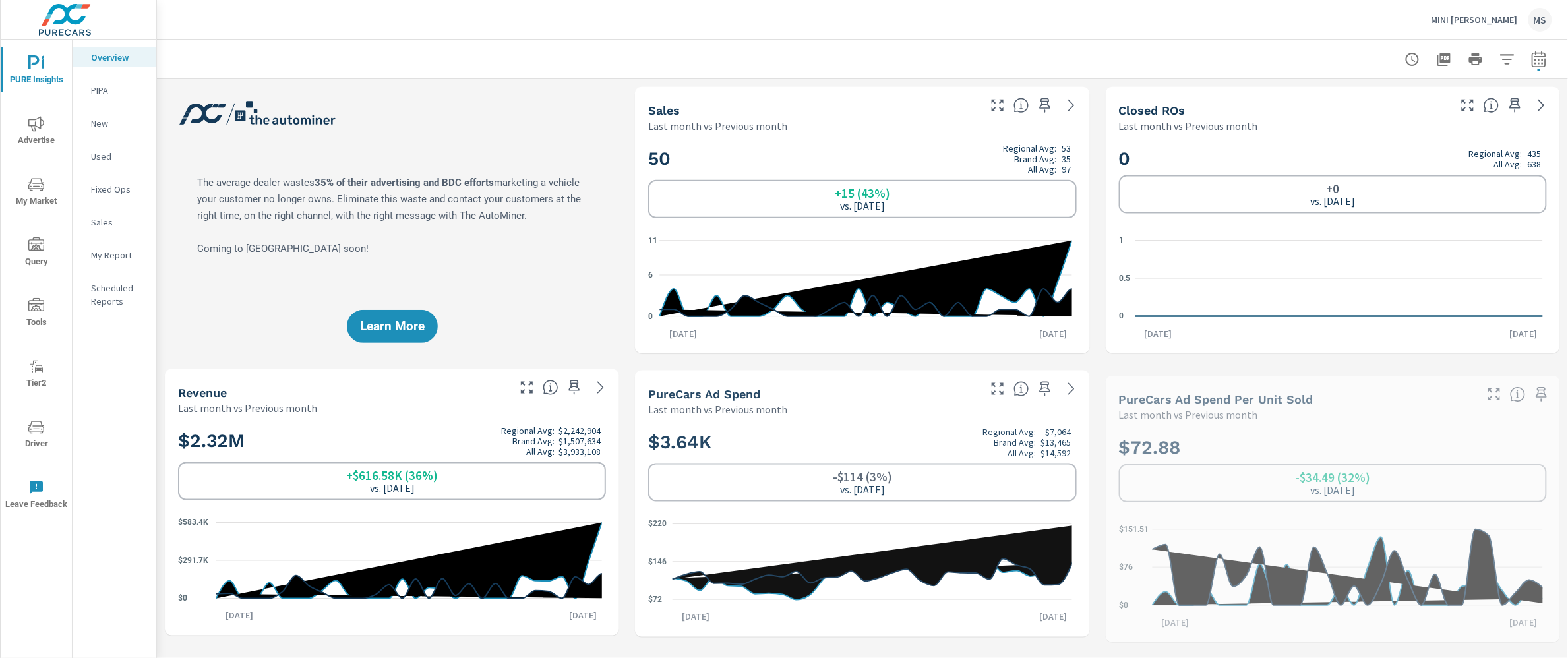
click at [119, 259] on p "My Report" at bounding box center [118, 255] width 55 height 13
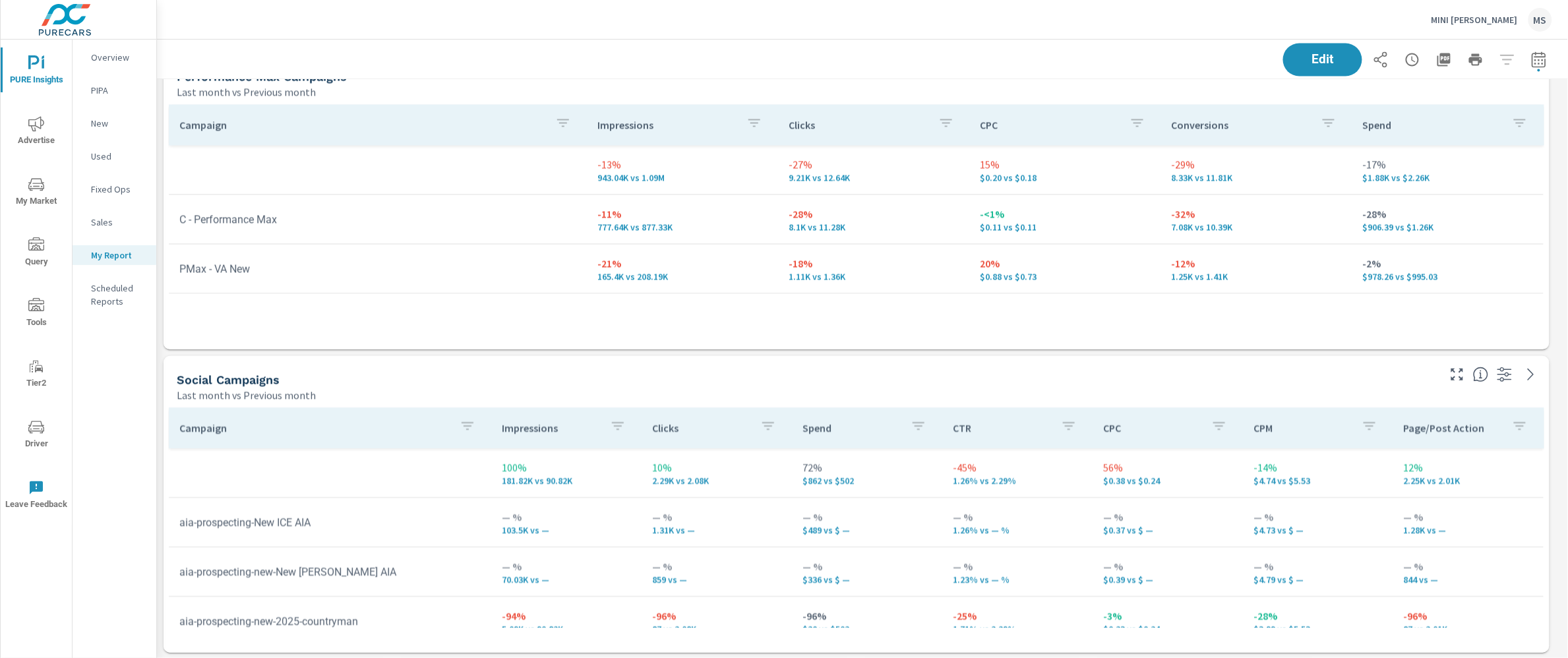
scroll to position [1141, 0]
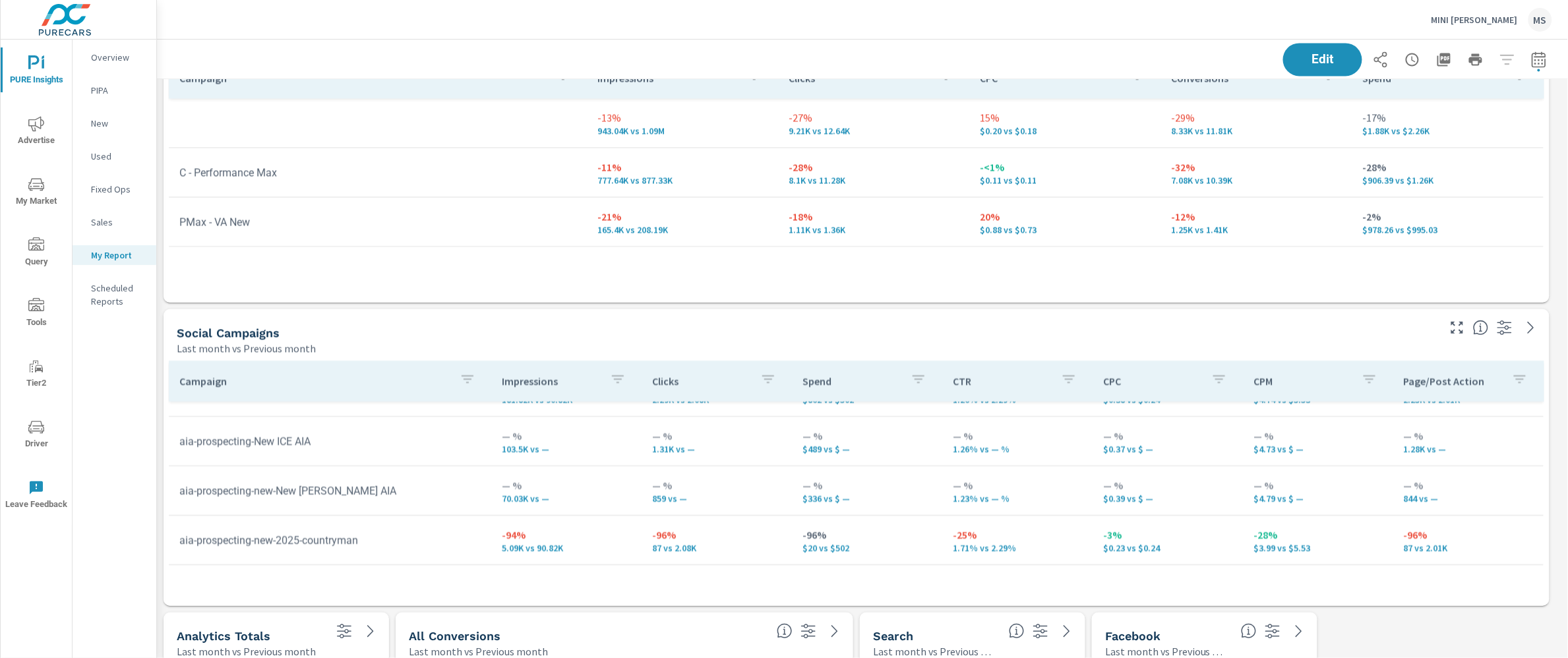
scroll to position [44, 0]
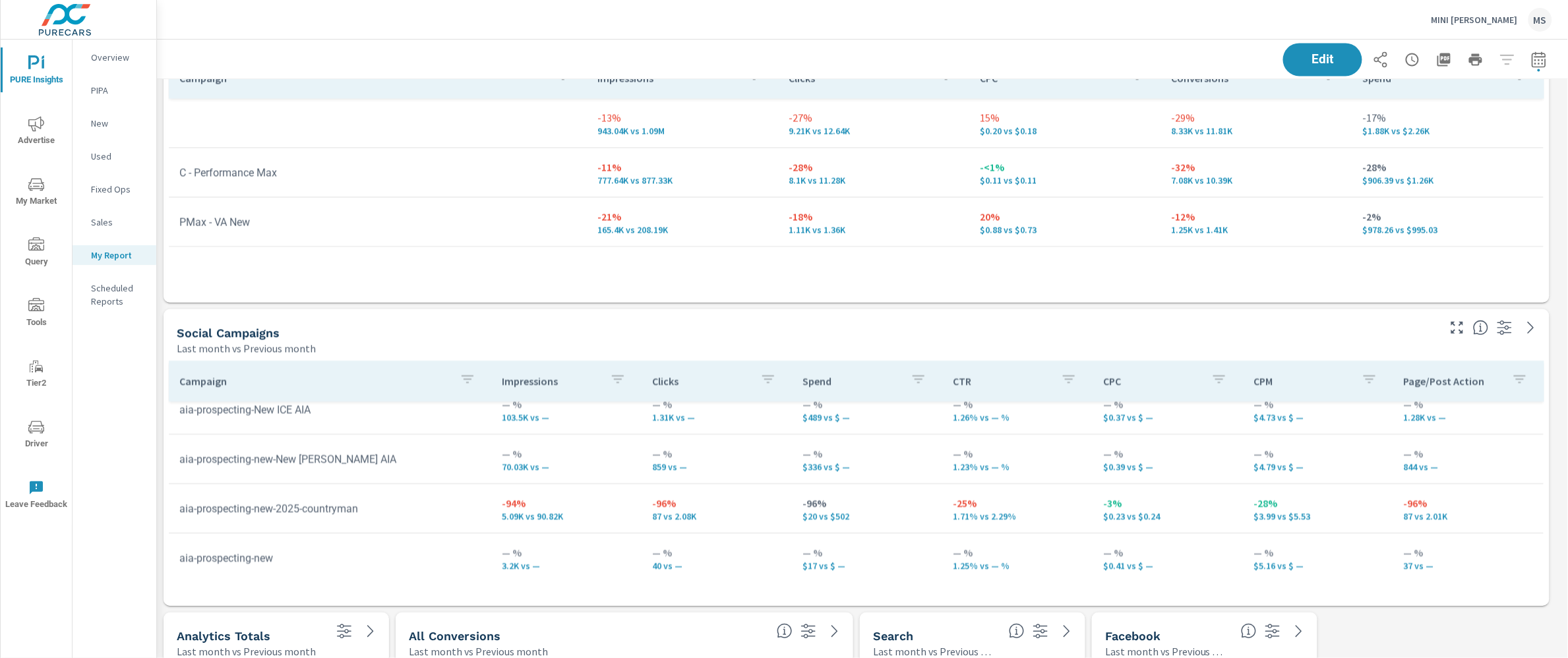
scroll to position [67, 0]
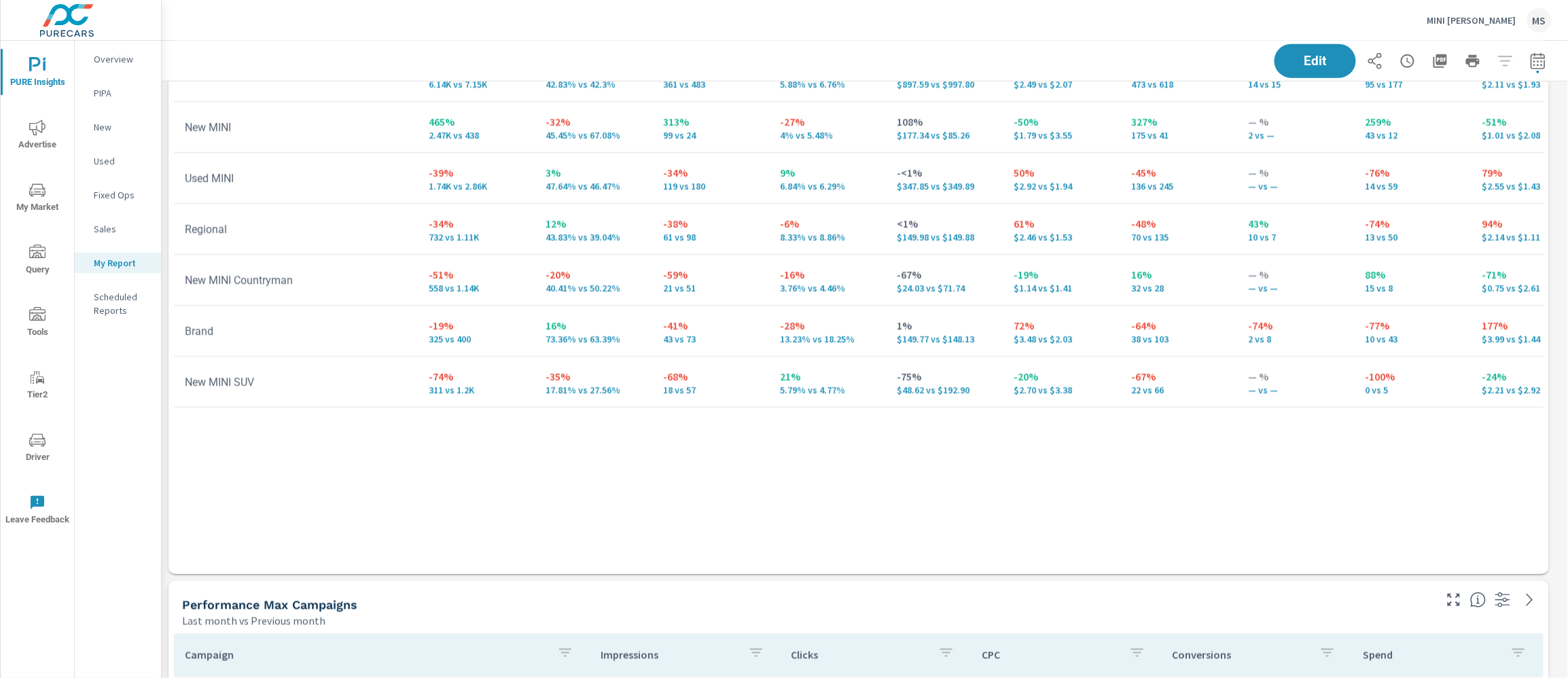
scroll to position [520, 0]
